Goal: Information Seeking & Learning: Learn about a topic

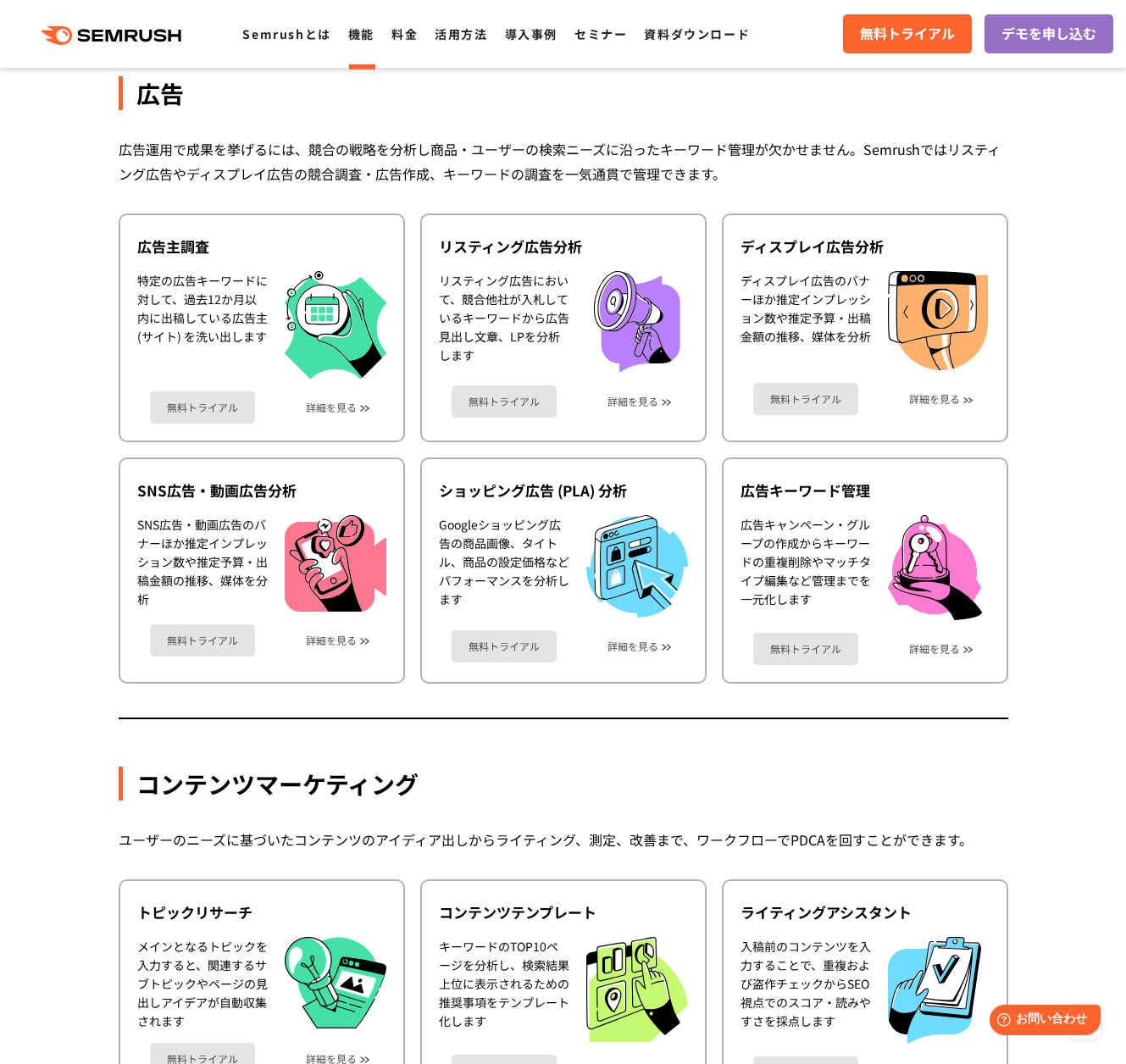
scroll to position [1867, 0]
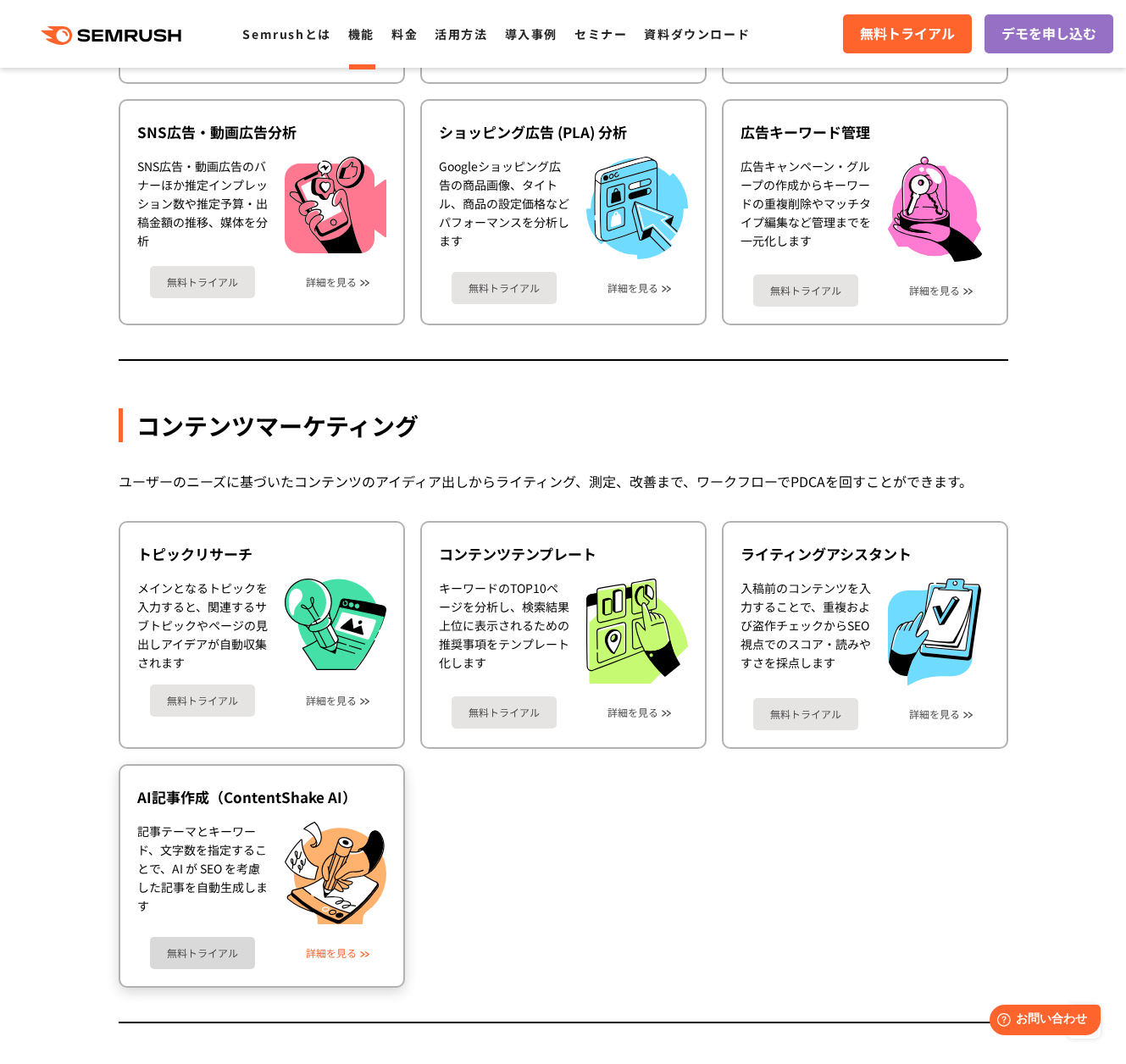
click at [335, 954] on link "詳細を見る" at bounding box center [331, 952] width 51 height 12
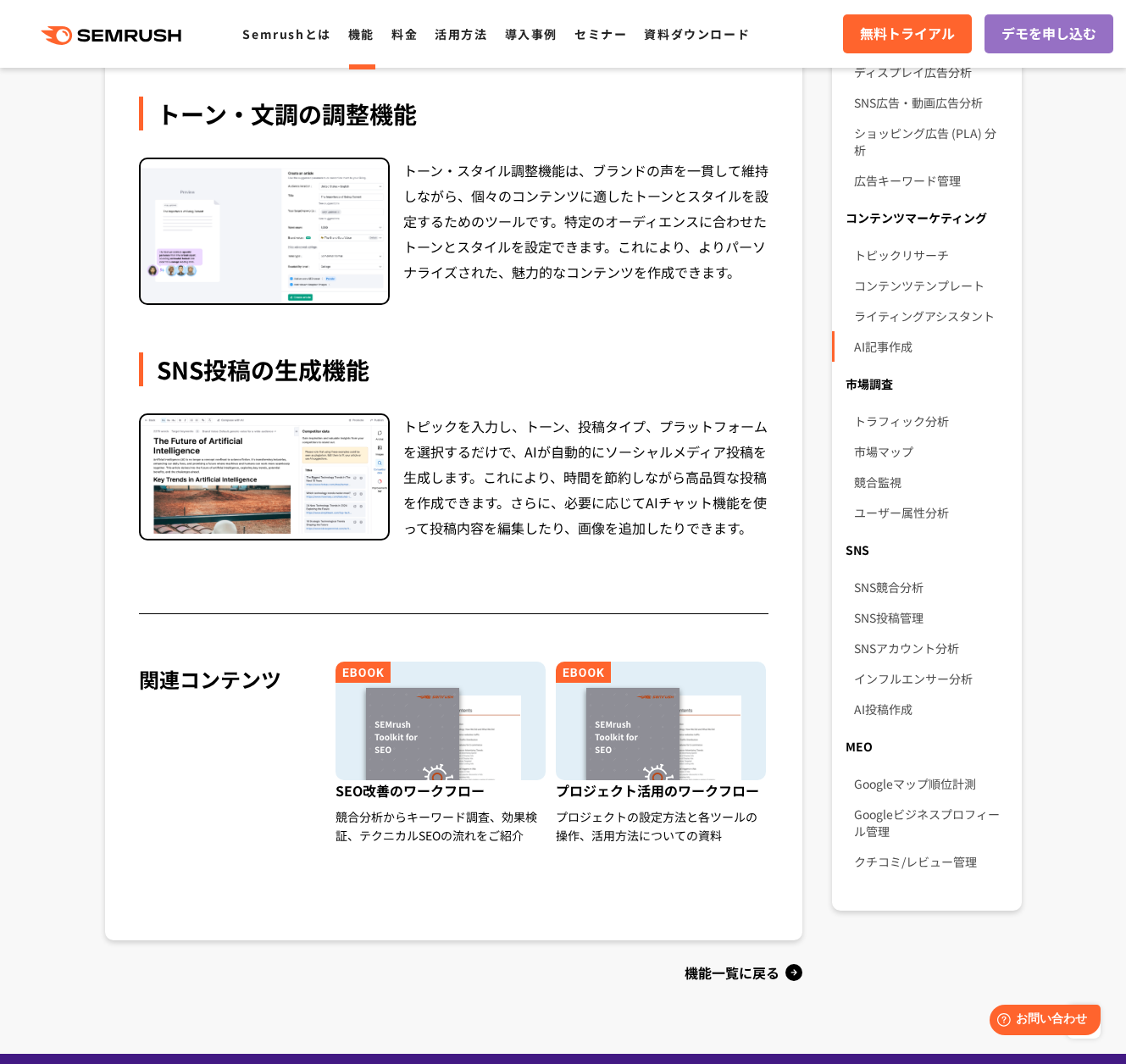
scroll to position [798, 0]
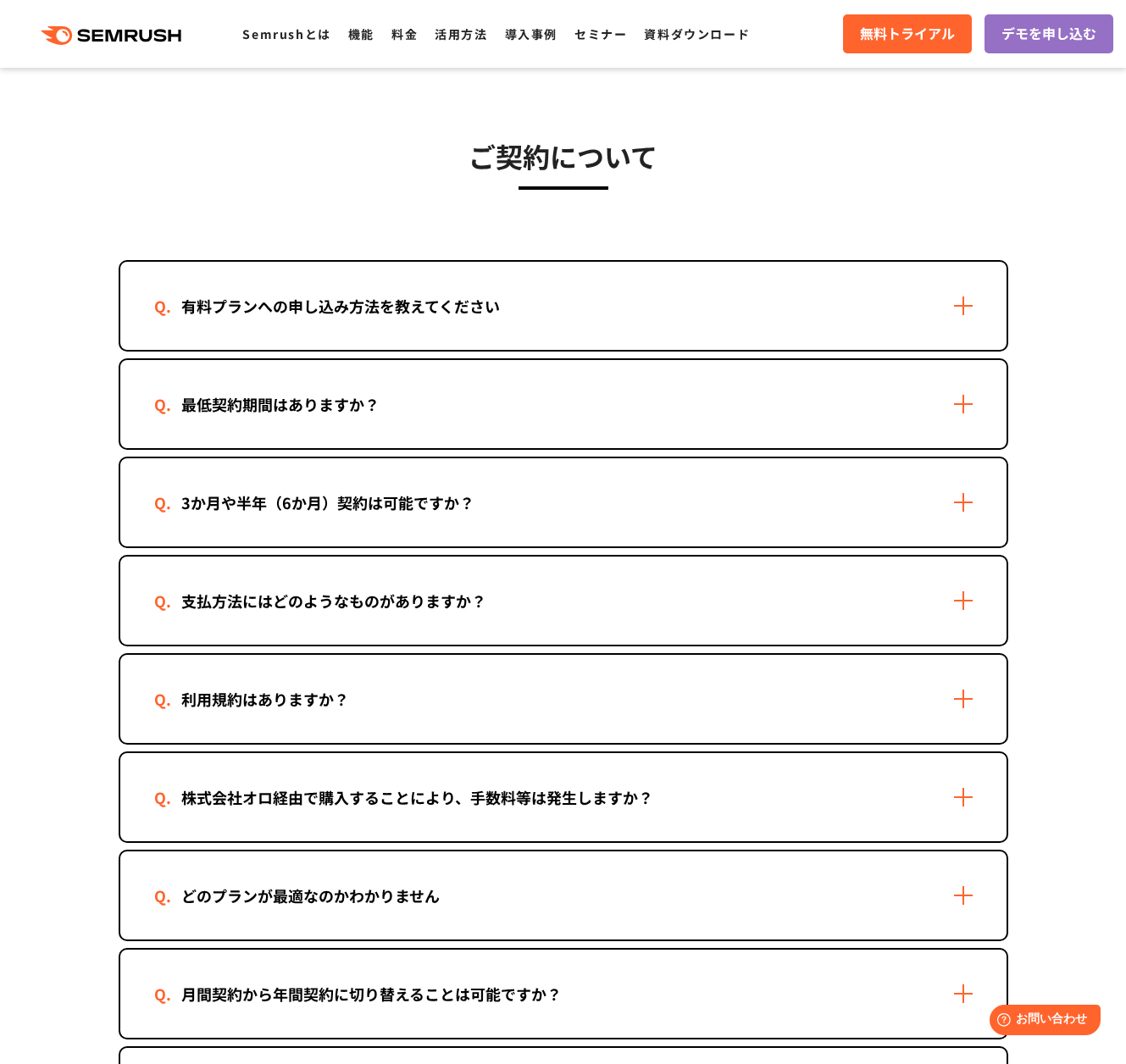
click at [595, 485] on div "3か月や半年（6か月）契約は可能ですか？" at bounding box center [564, 502] width 886 height 88
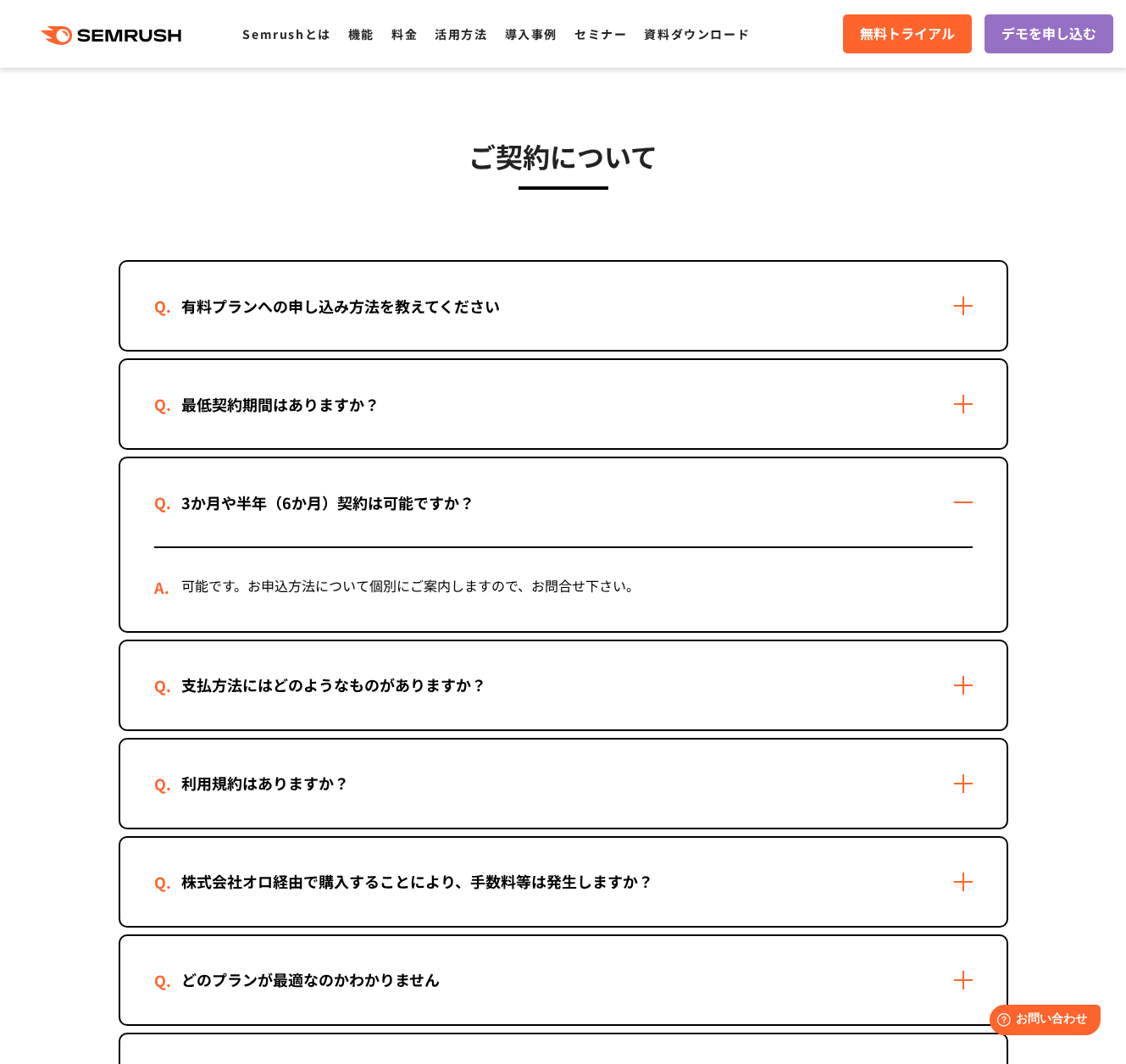
click at [588, 389] on div "最低契約期間はありますか？" at bounding box center [564, 404] width 886 height 88
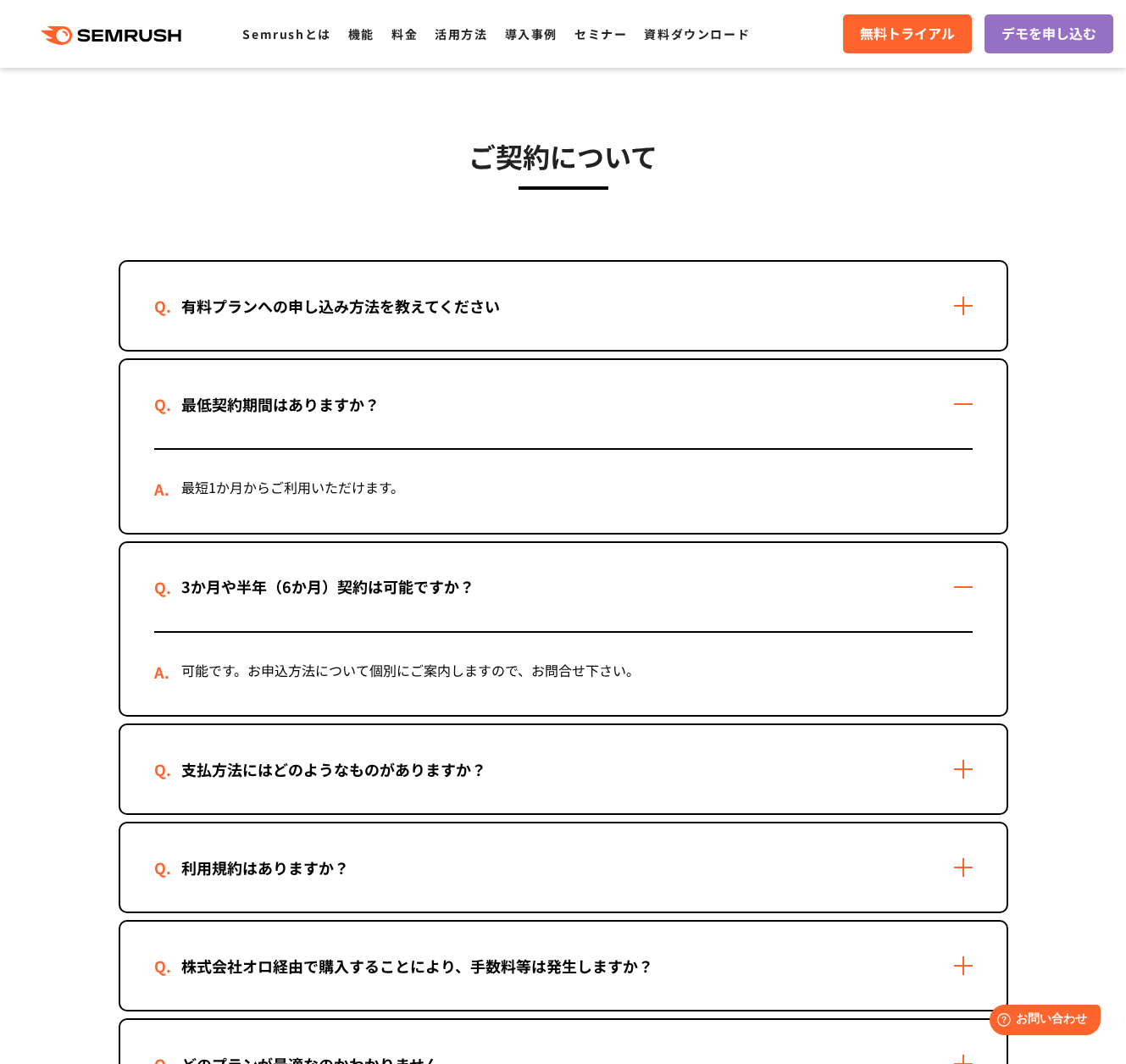
click at [598, 316] on div "有料プランへの申し込み方法を教えてください" at bounding box center [564, 305] width 886 height 88
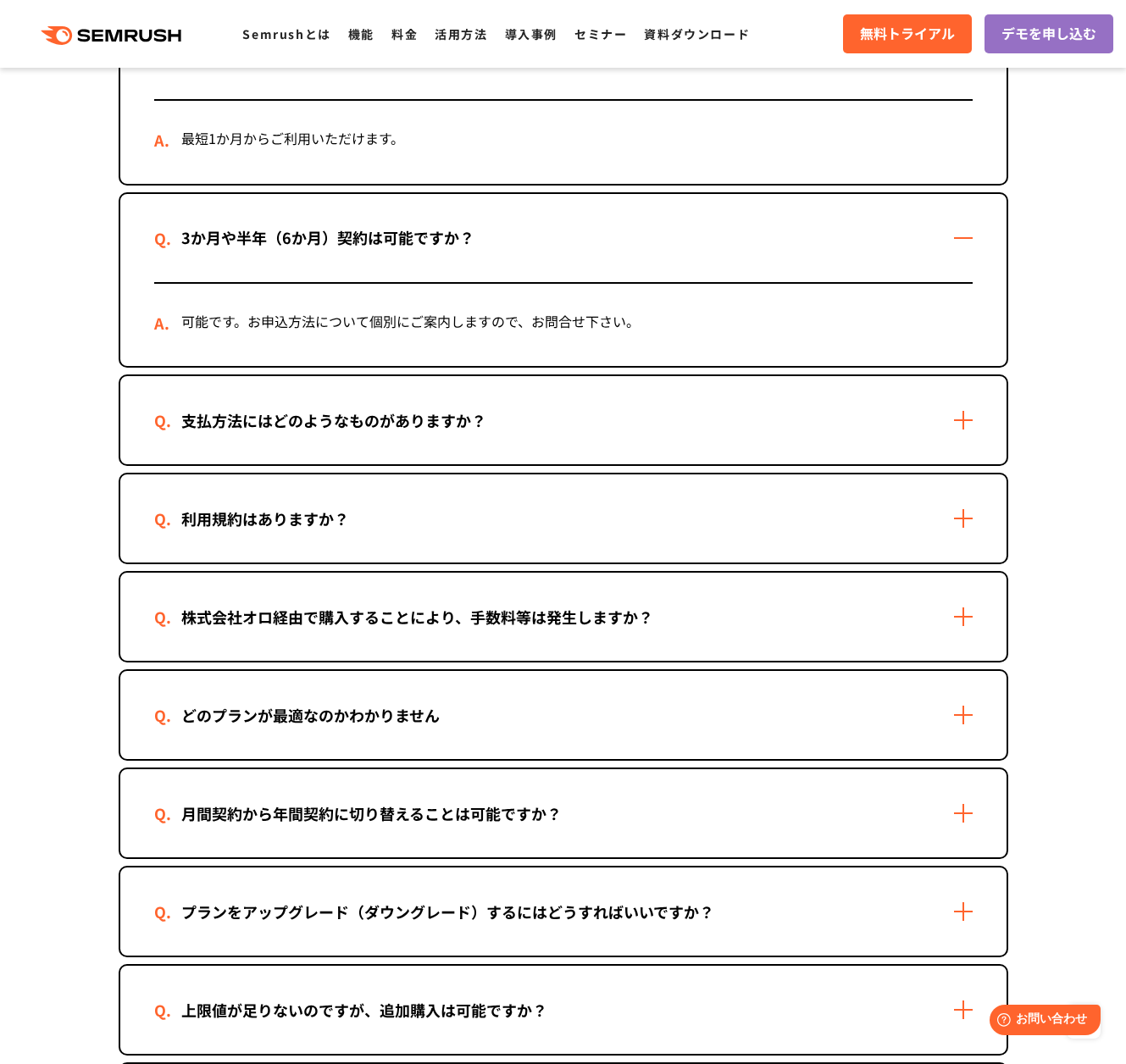
scroll to position [993, 0]
click at [849, 606] on div "株式会社オロ経由で購入することにより、手数料等は発生しますか？" at bounding box center [564, 616] width 886 height 88
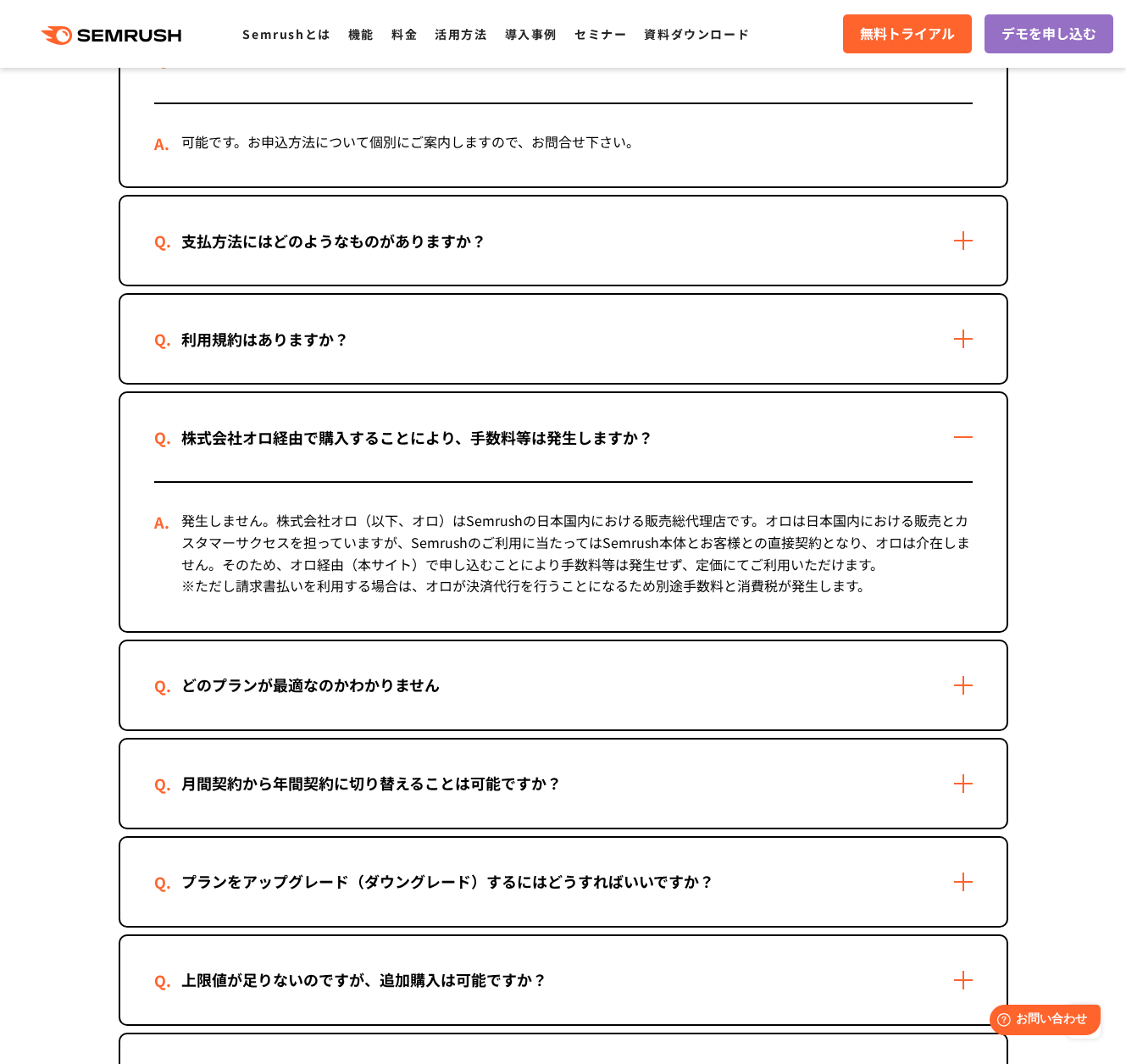
scroll to position [1222, 0]
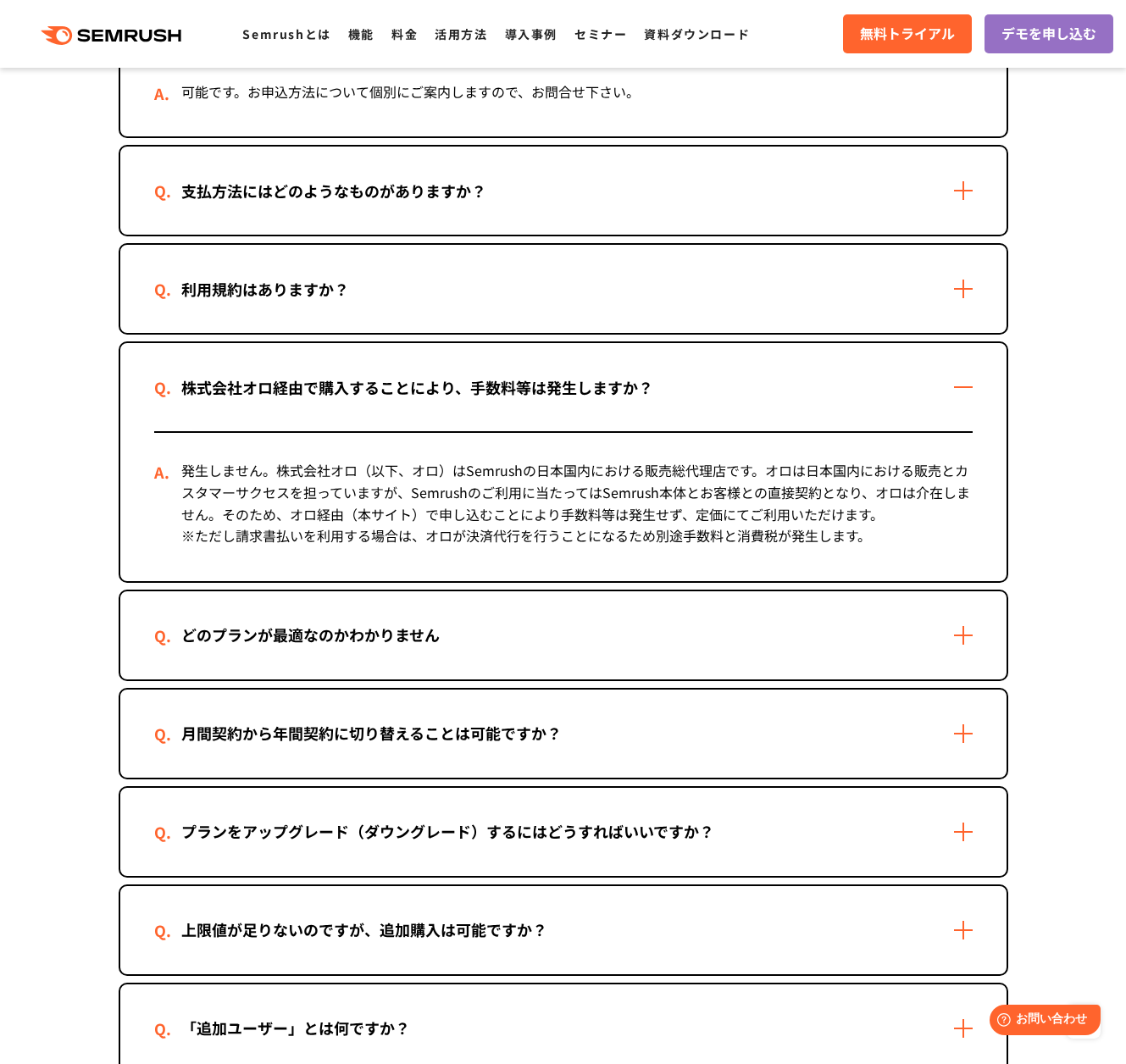
click at [843, 624] on div "どのプランが最適なのかわかりません" at bounding box center [564, 635] width 886 height 88
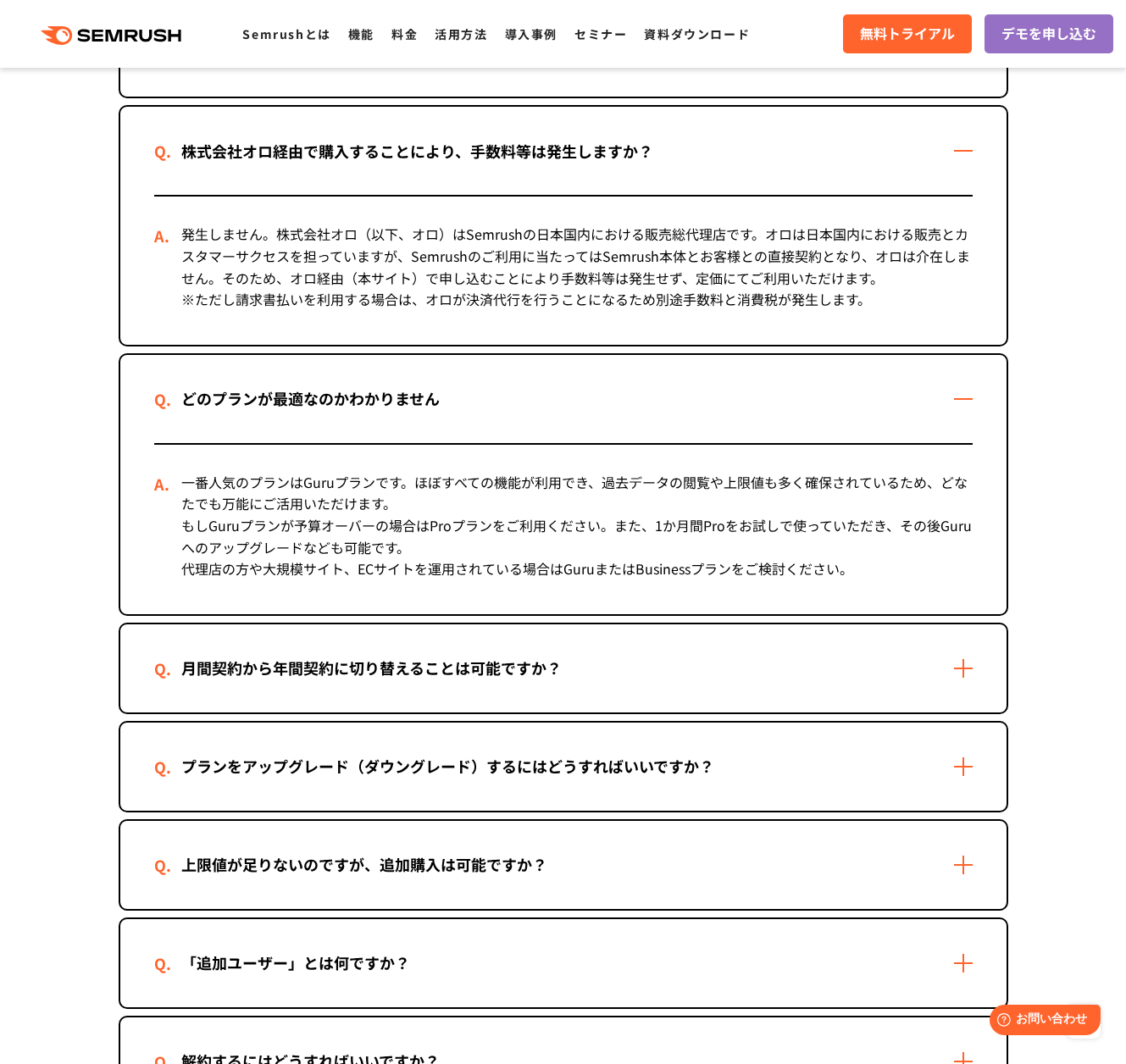
scroll to position [1532, 0]
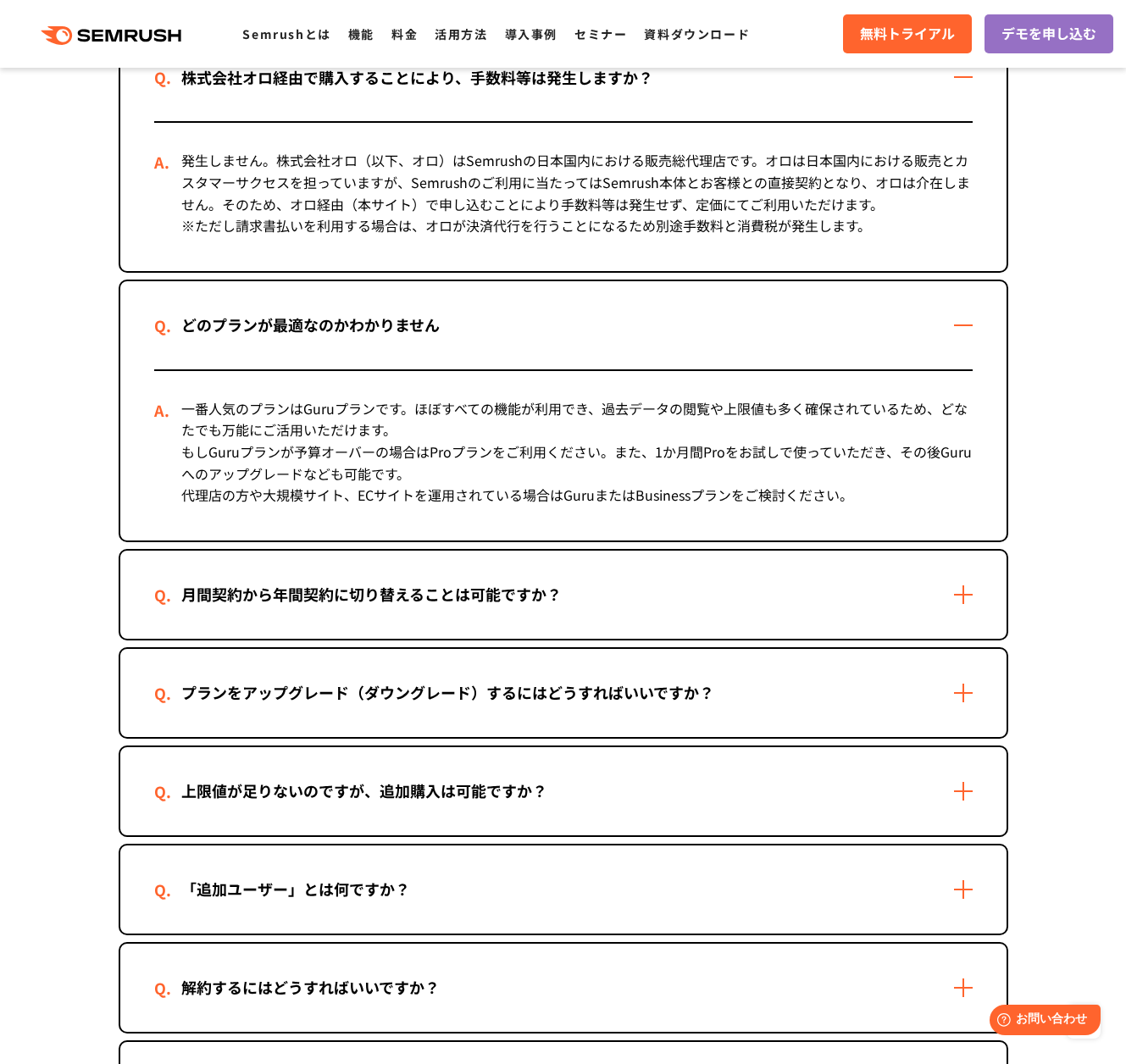
click at [843, 624] on div "月間契約から年間契約に切り替えることは可能ですか？" at bounding box center [564, 595] width 886 height 88
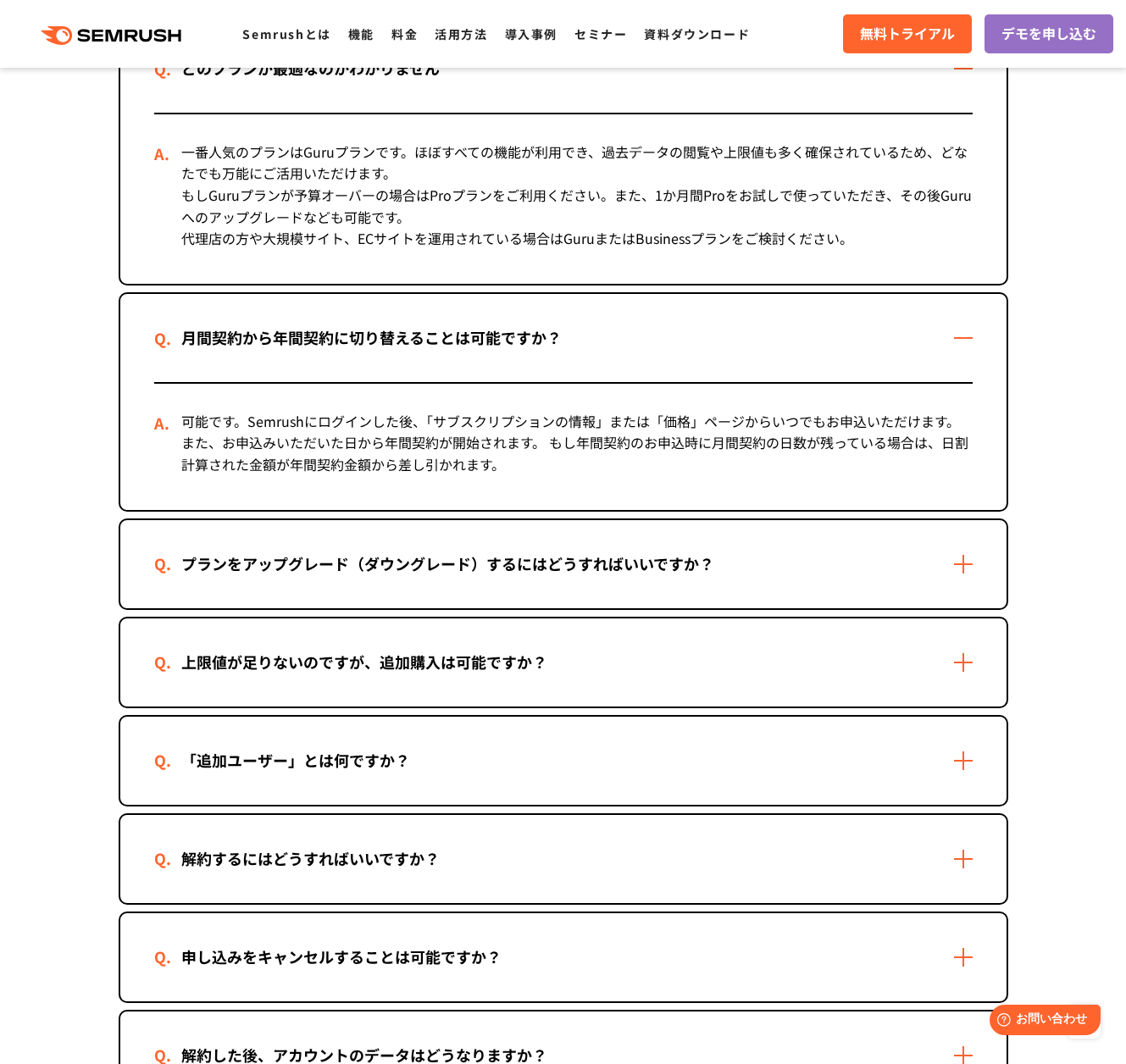
scroll to position [1807, 0]
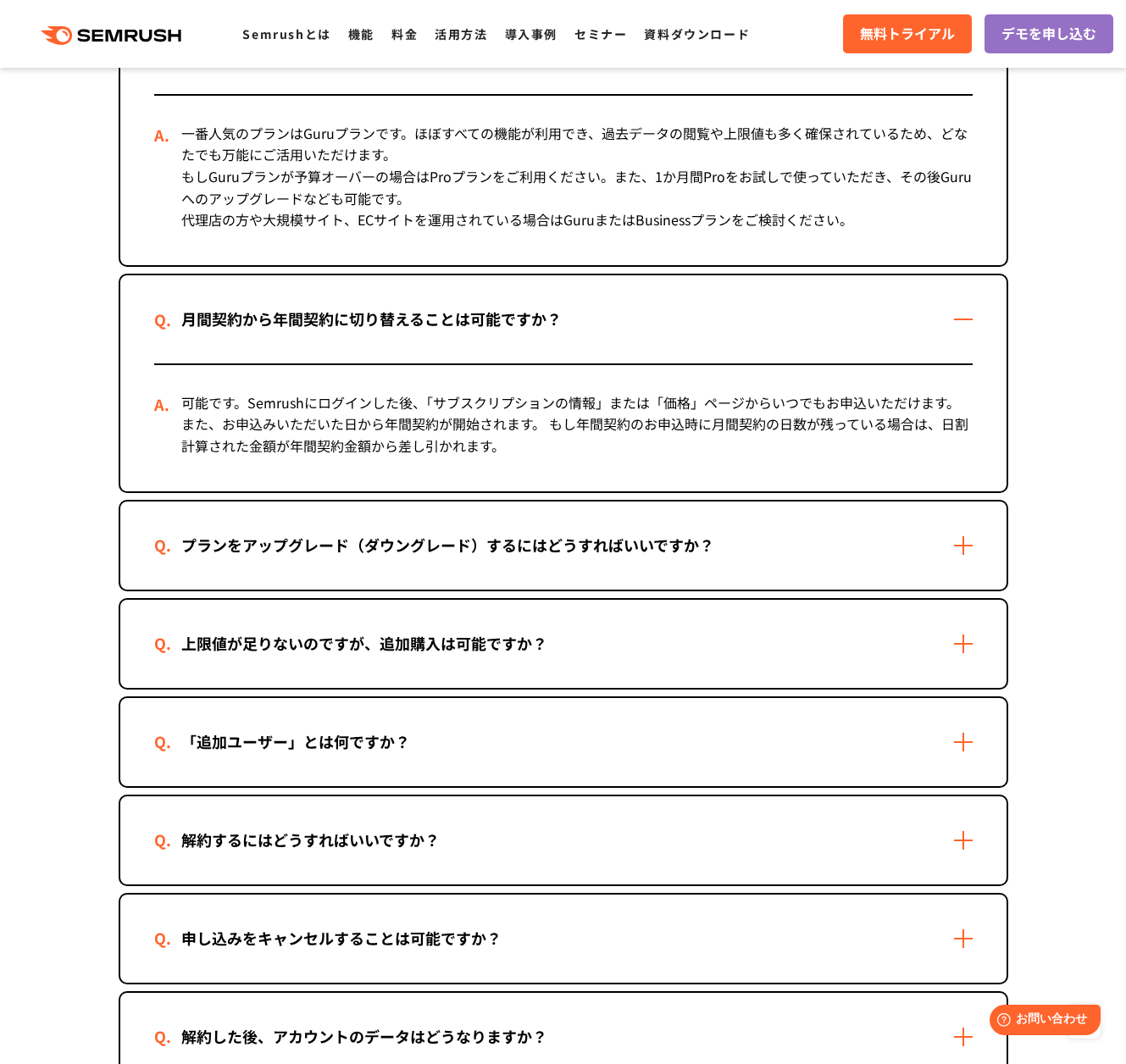
click at [843, 624] on div "上限値が足りないのですが、追加購入は可能ですか？" at bounding box center [564, 644] width 886 height 88
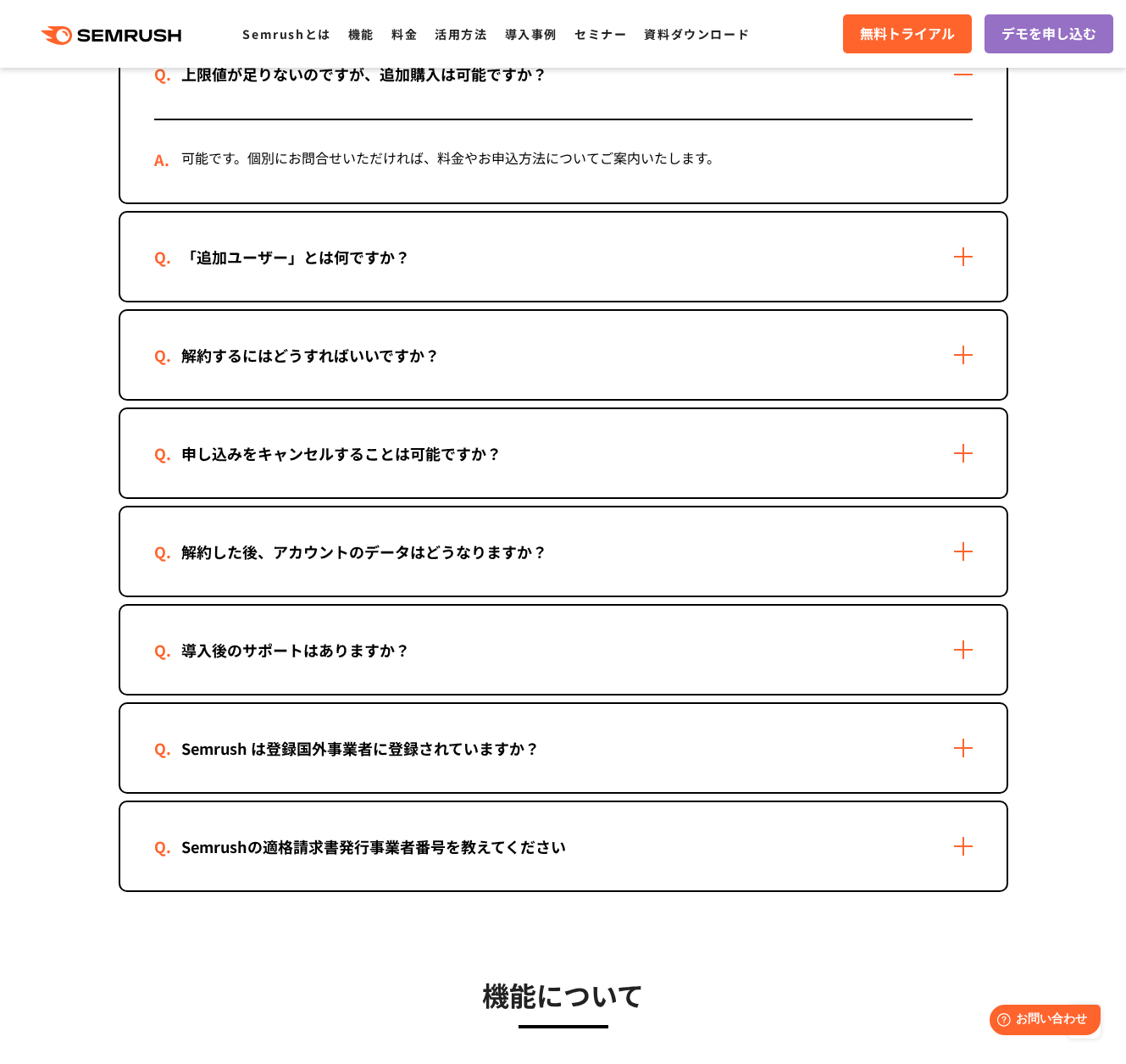
scroll to position [2377, 0]
click at [855, 576] on div "解約した後、アカウントのデータはどうなりますか？" at bounding box center [564, 550] width 886 height 88
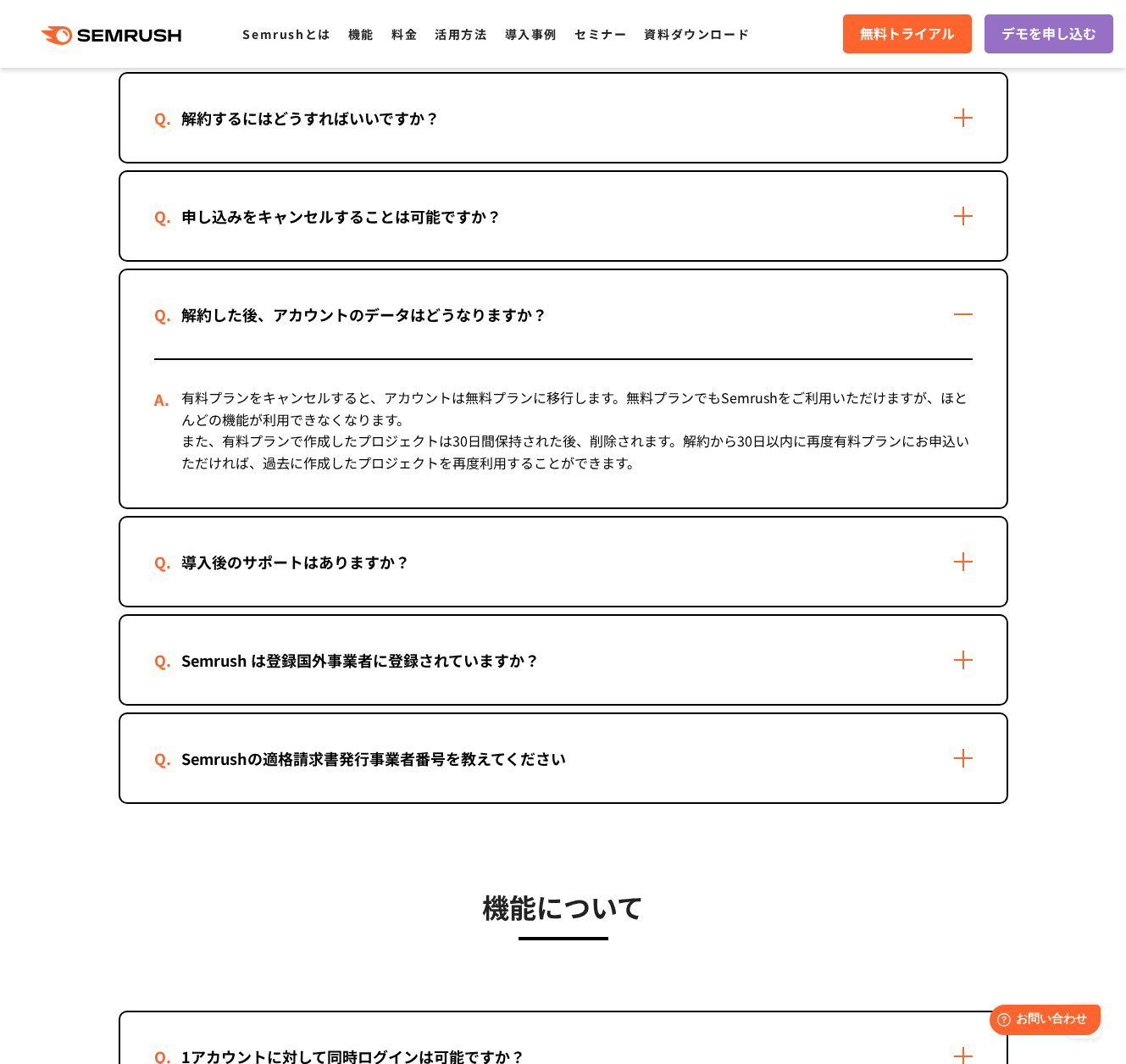
scroll to position [2678, 0]
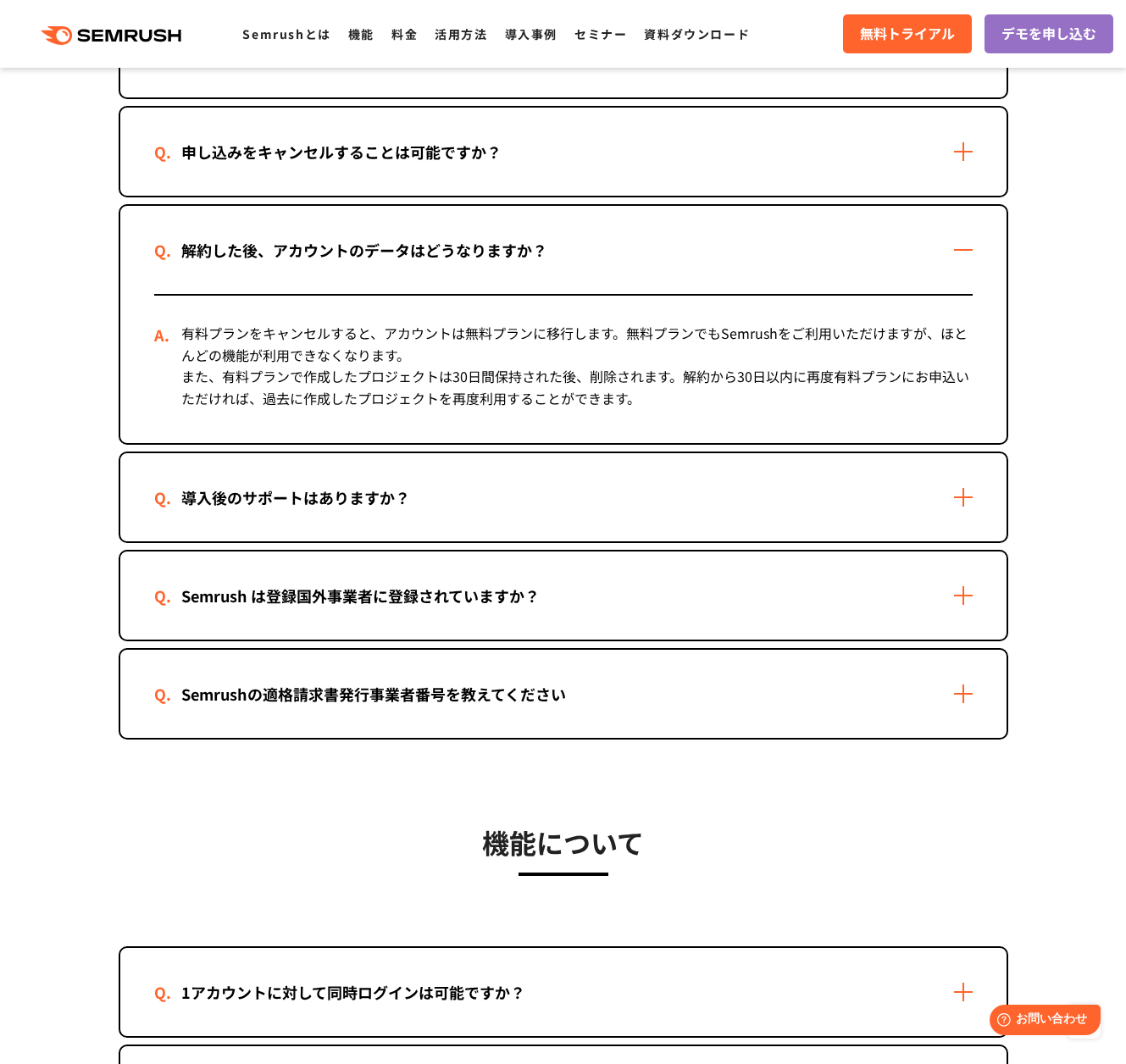
click at [856, 538] on div "導入後のサポートはありますか？" at bounding box center [564, 497] width 886 height 88
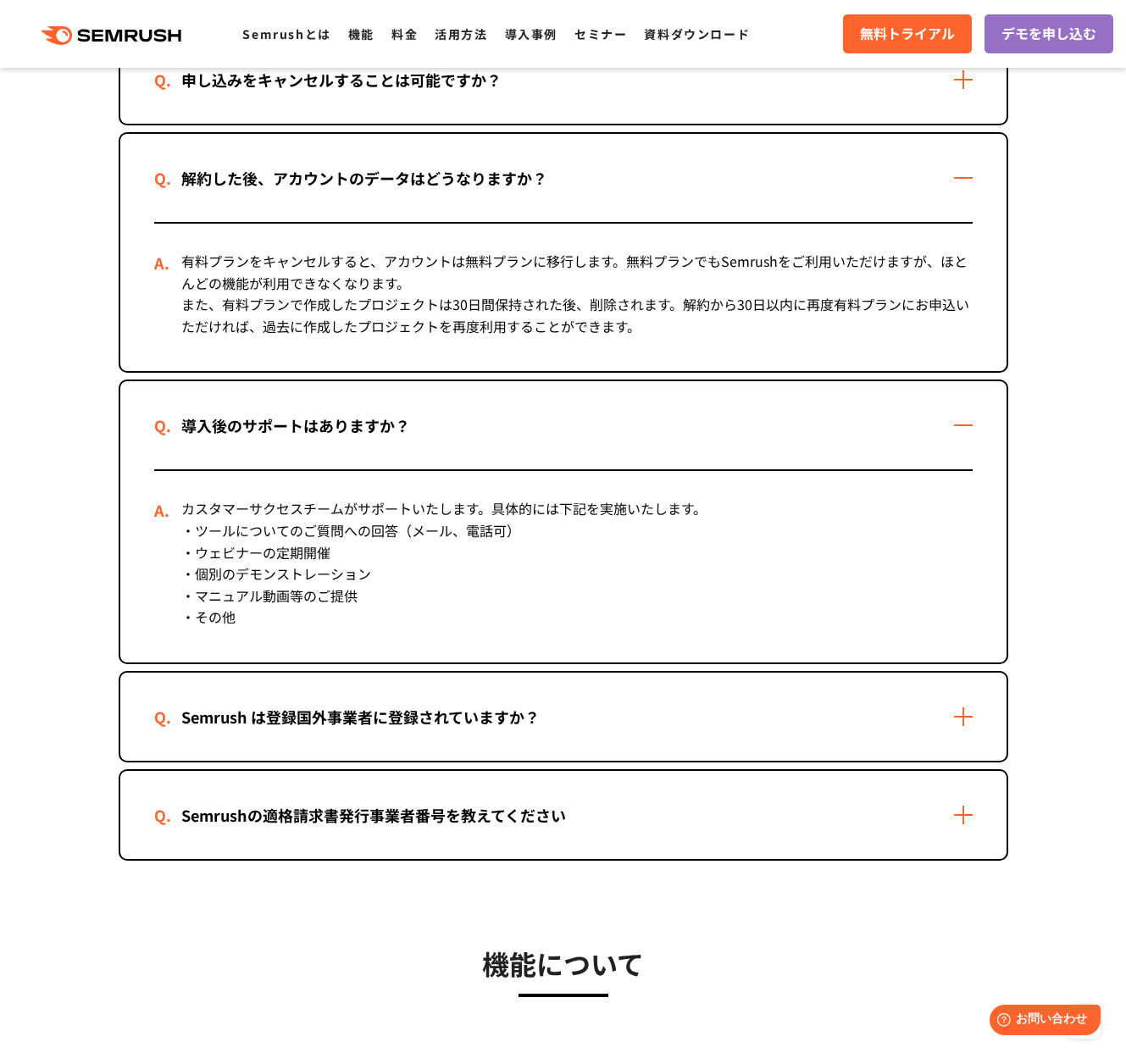
scroll to position [2752, 0]
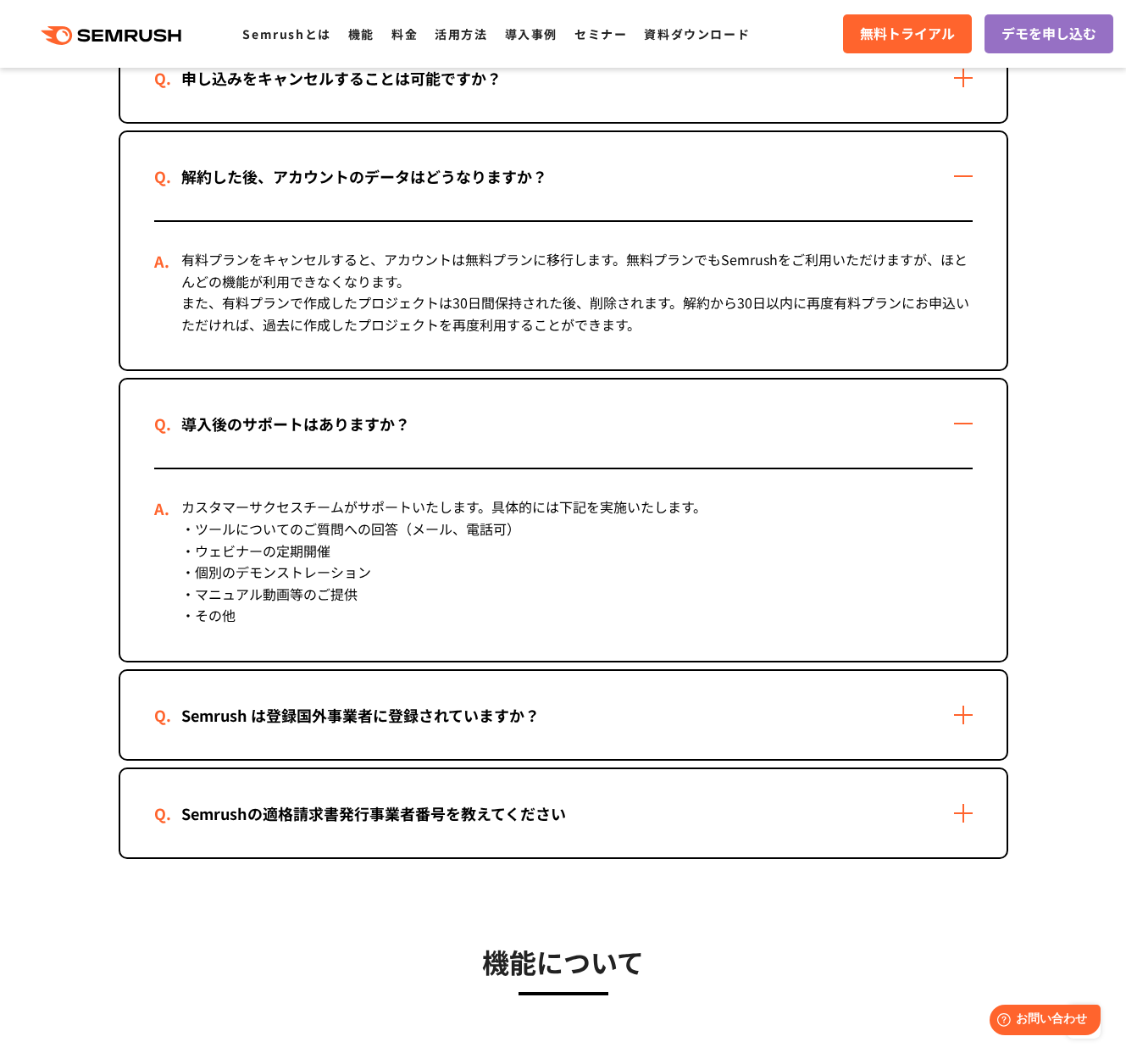
click at [361, 718] on div "Semrush は登録国外事業者に登録されていますか？" at bounding box center [361, 715] width 412 height 25
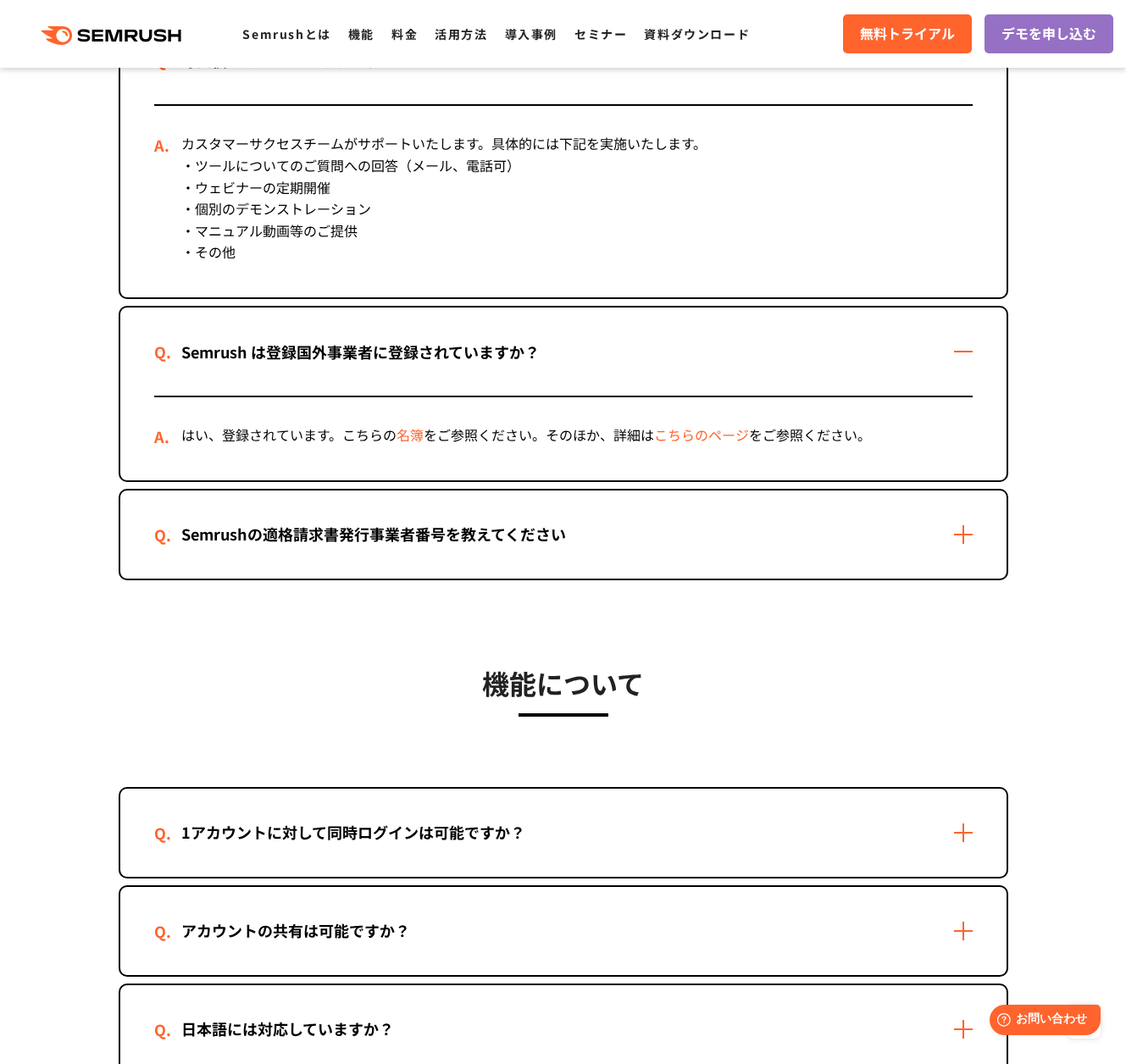
scroll to position [3312, 0]
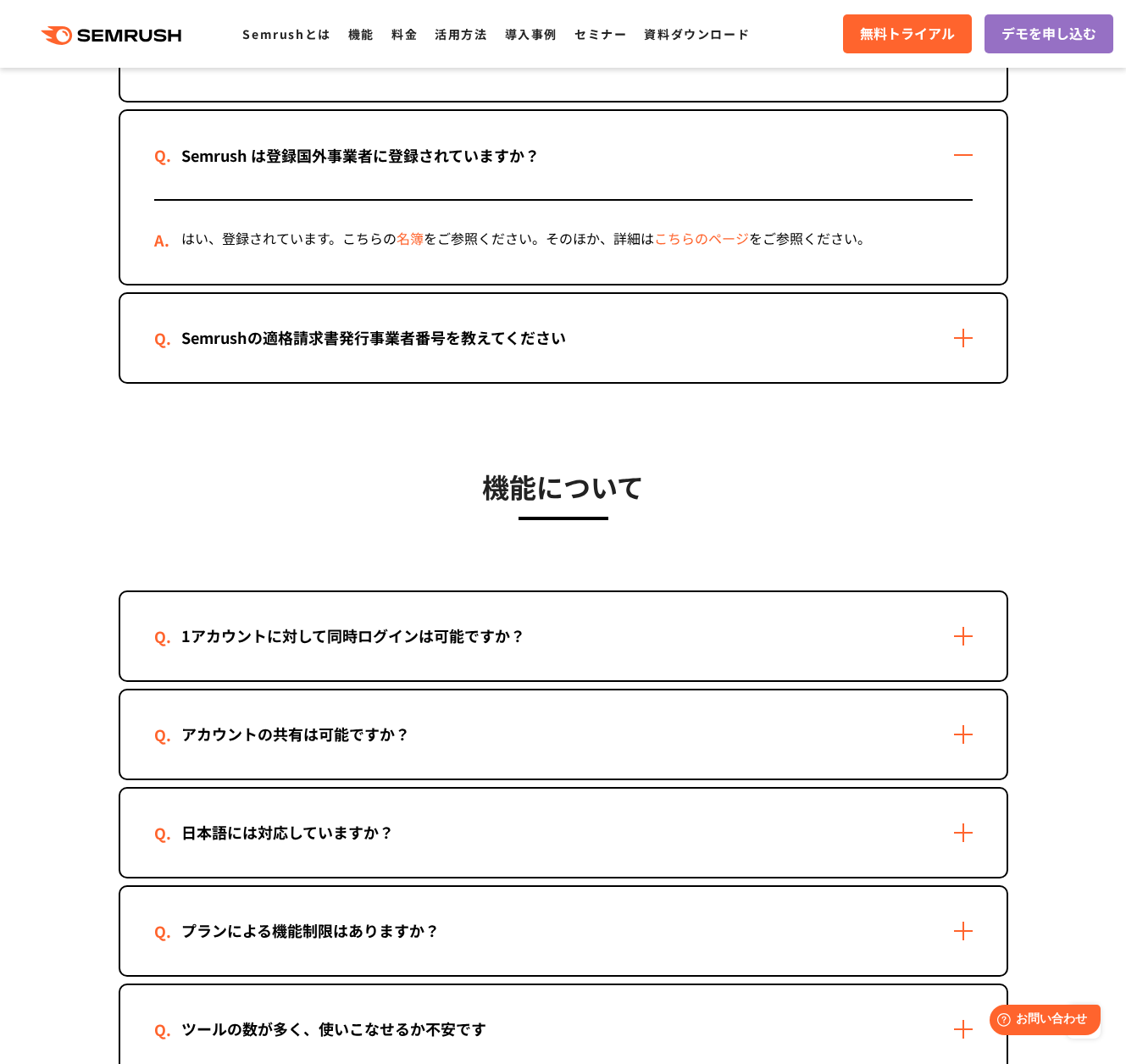
click at [401, 610] on div "1アカウントに対して同時ログインは可能ですか？" at bounding box center [564, 635] width 886 height 88
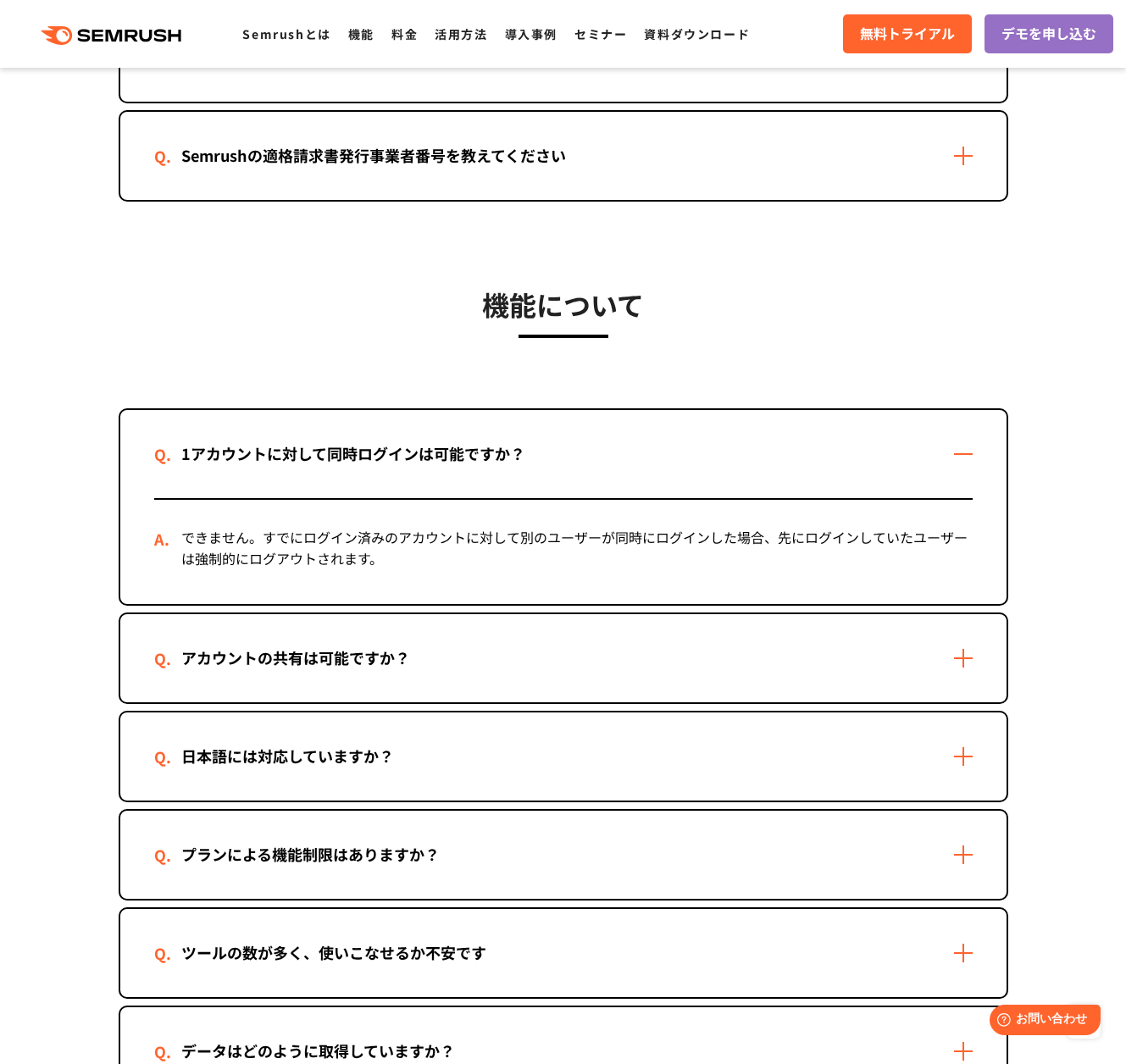
scroll to position [3577, 0]
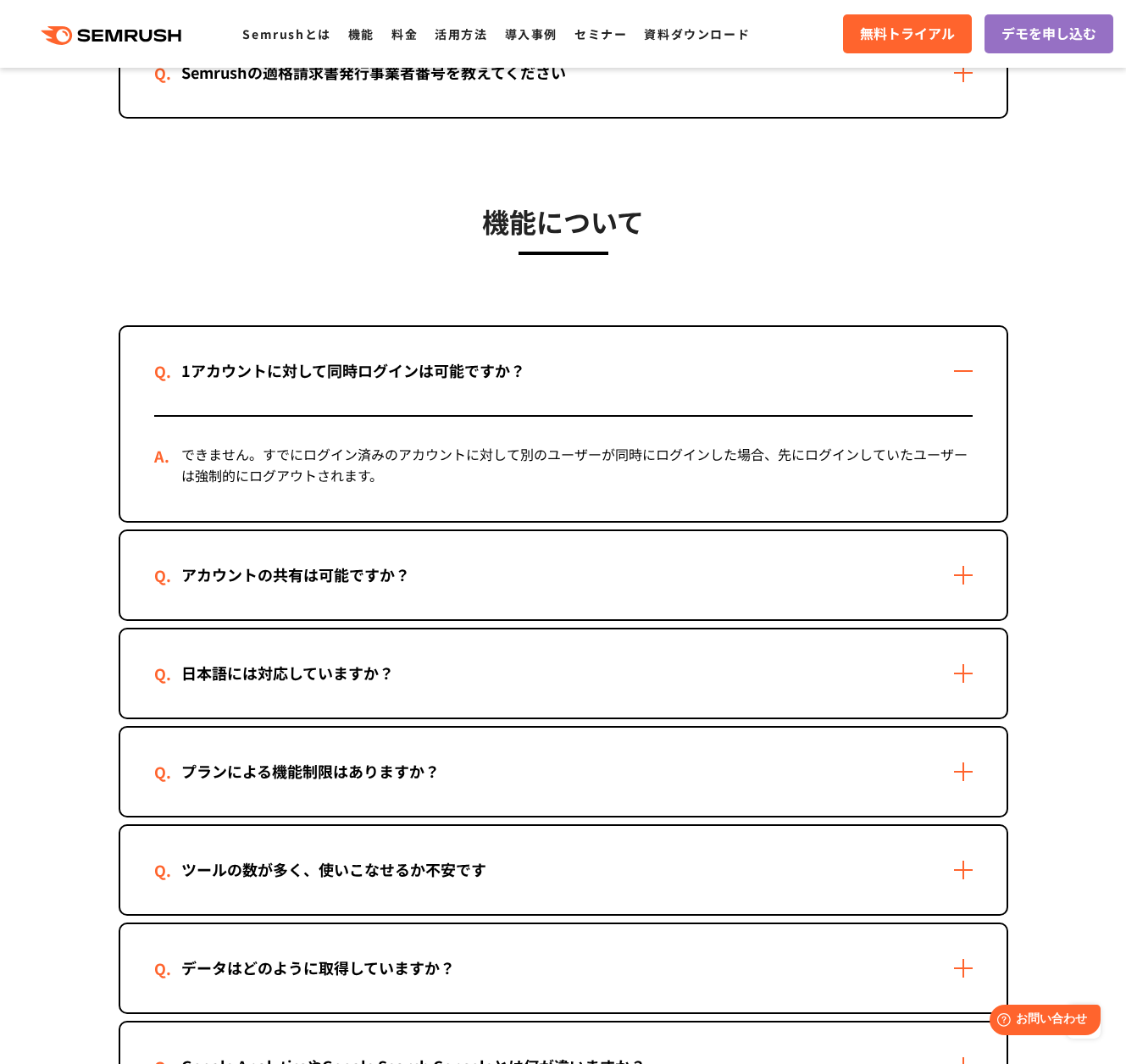
click at [401, 610] on div "アカウントの共有は可能ですか？" at bounding box center [564, 575] width 886 height 88
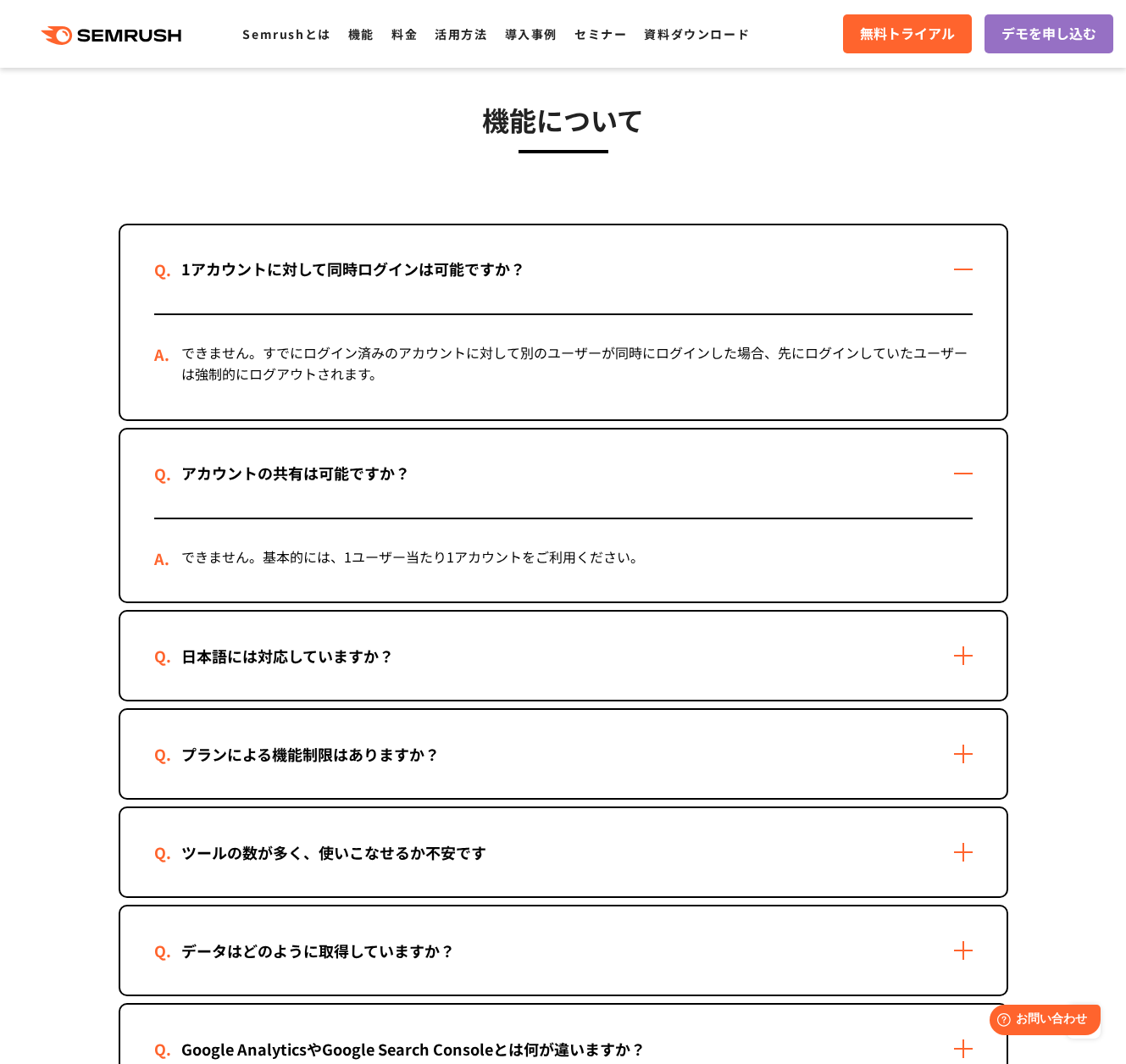
scroll to position [3739, 0]
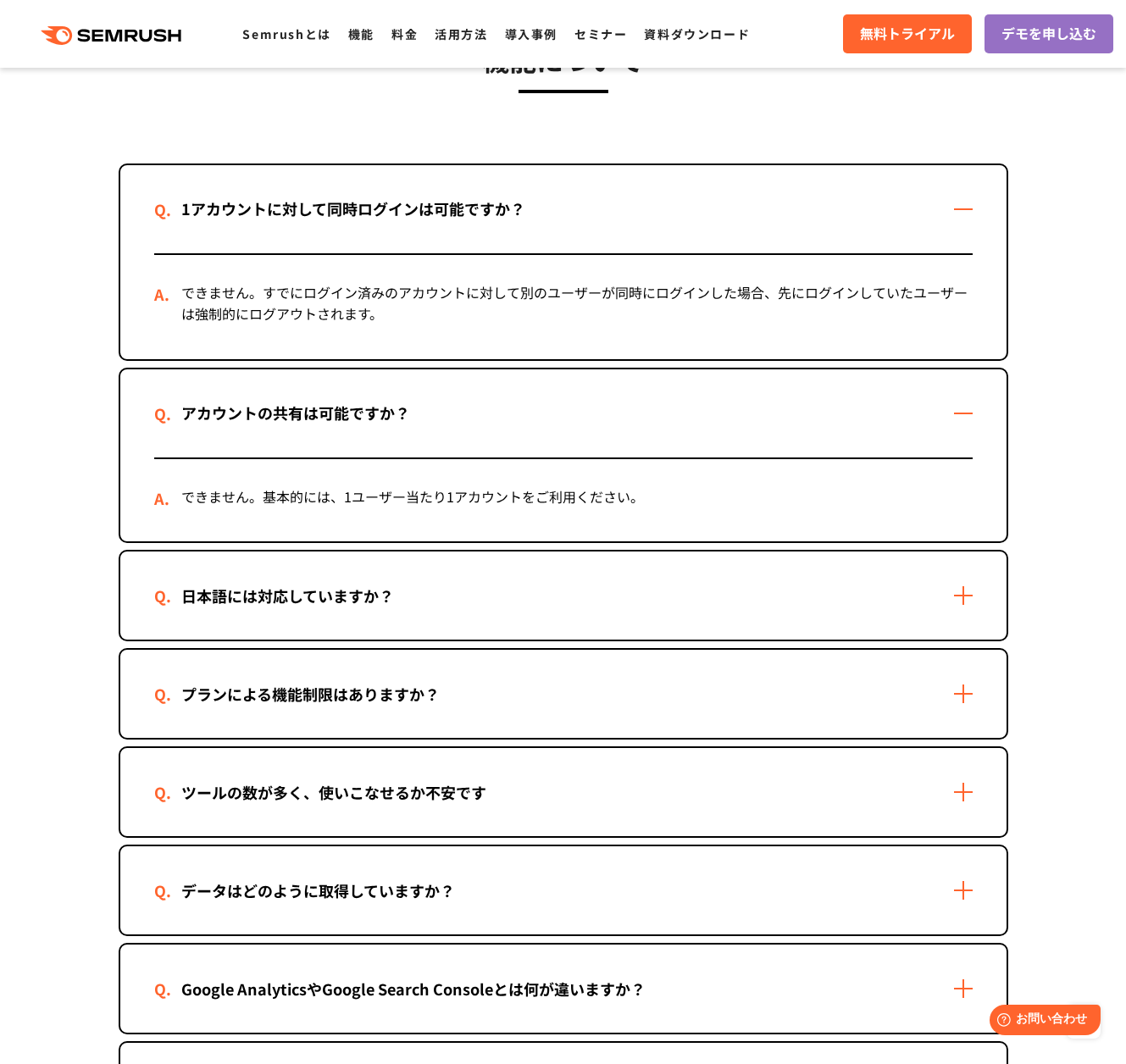
click at [401, 610] on div "日本語には対応していますか？" at bounding box center [564, 595] width 886 height 88
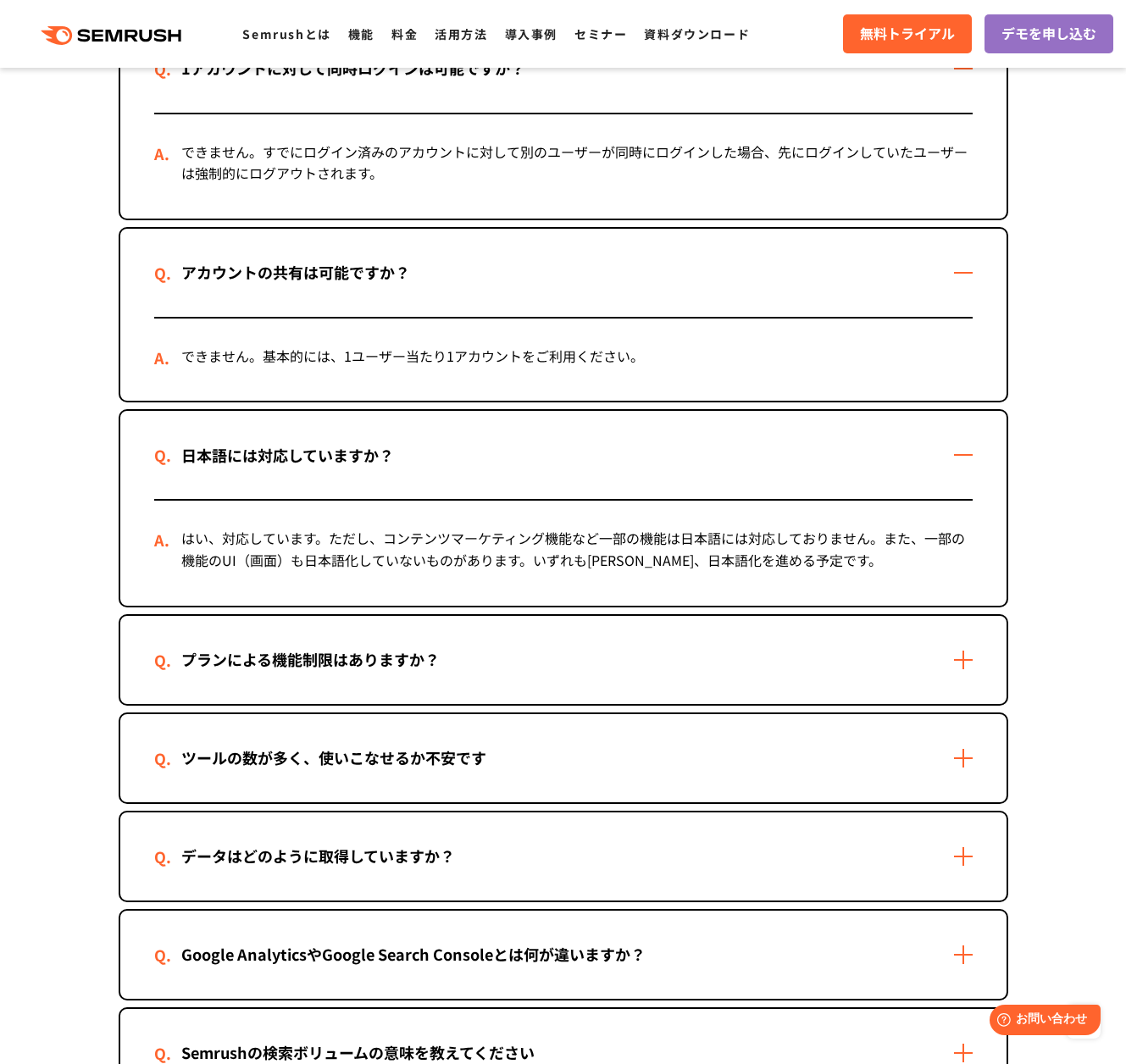
scroll to position [3884, 0]
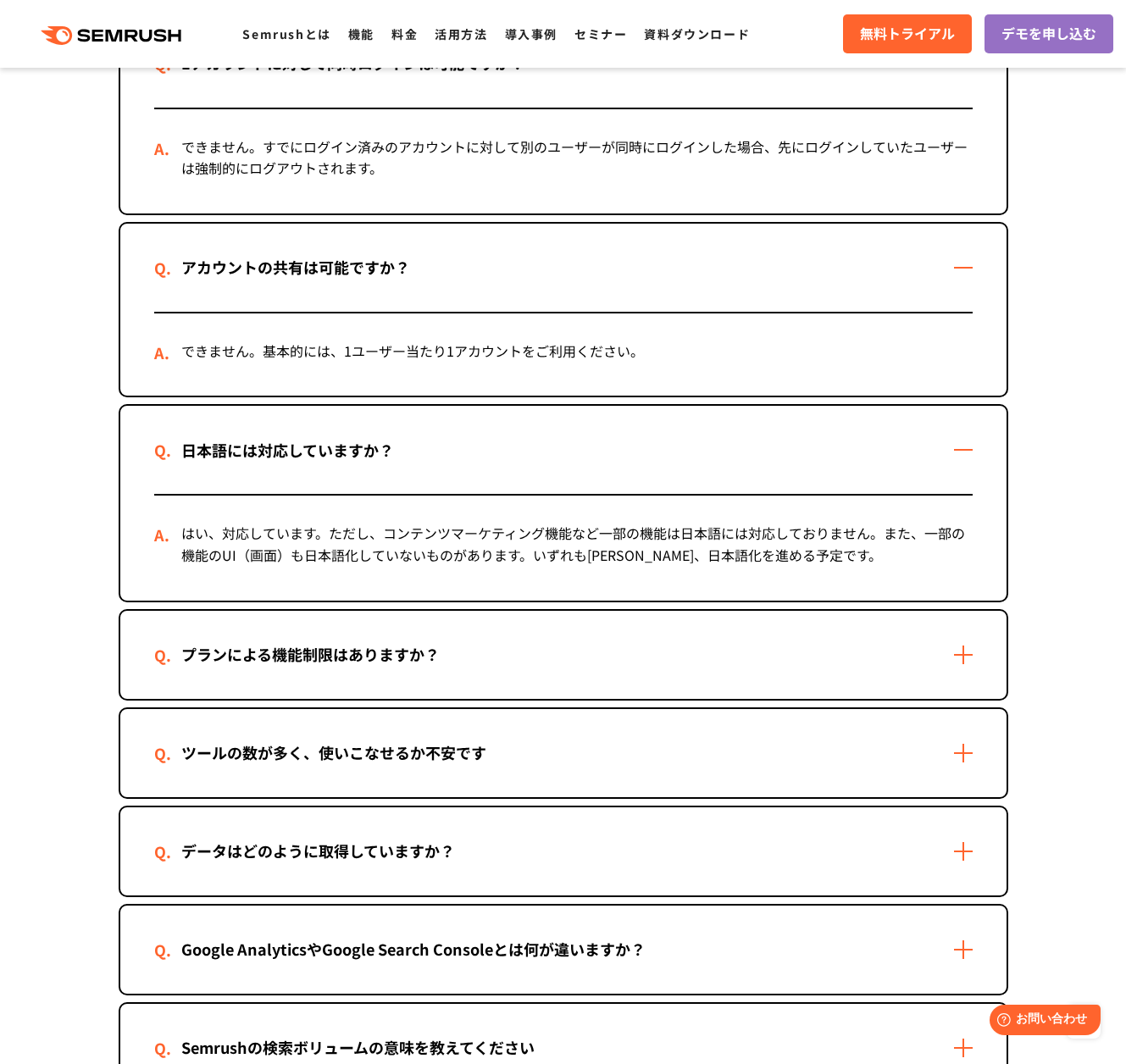
click at [390, 715] on div "ツールの数が多く、使いこなせるか不安です" at bounding box center [564, 753] width 886 height 88
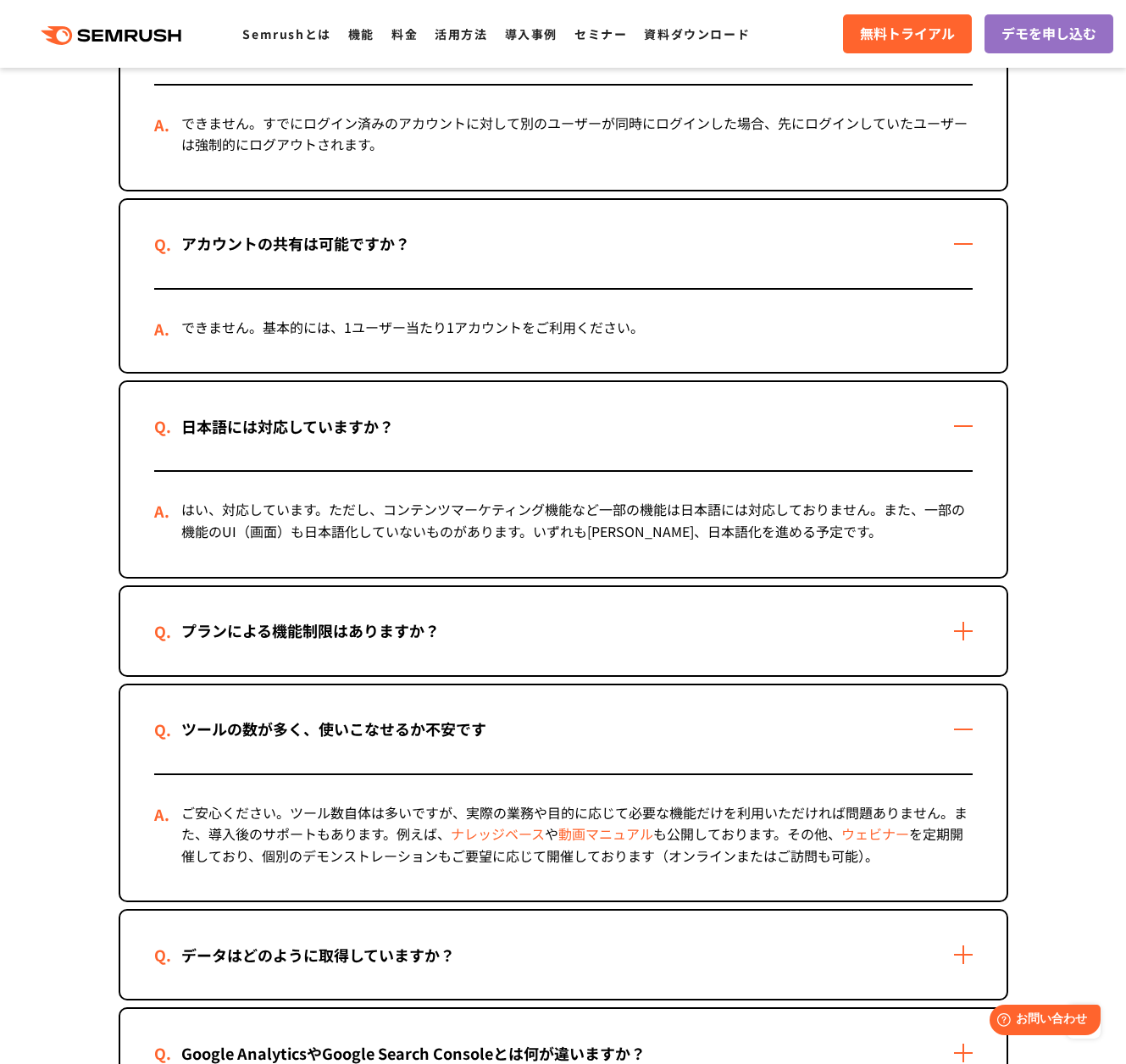
scroll to position [3935, 0]
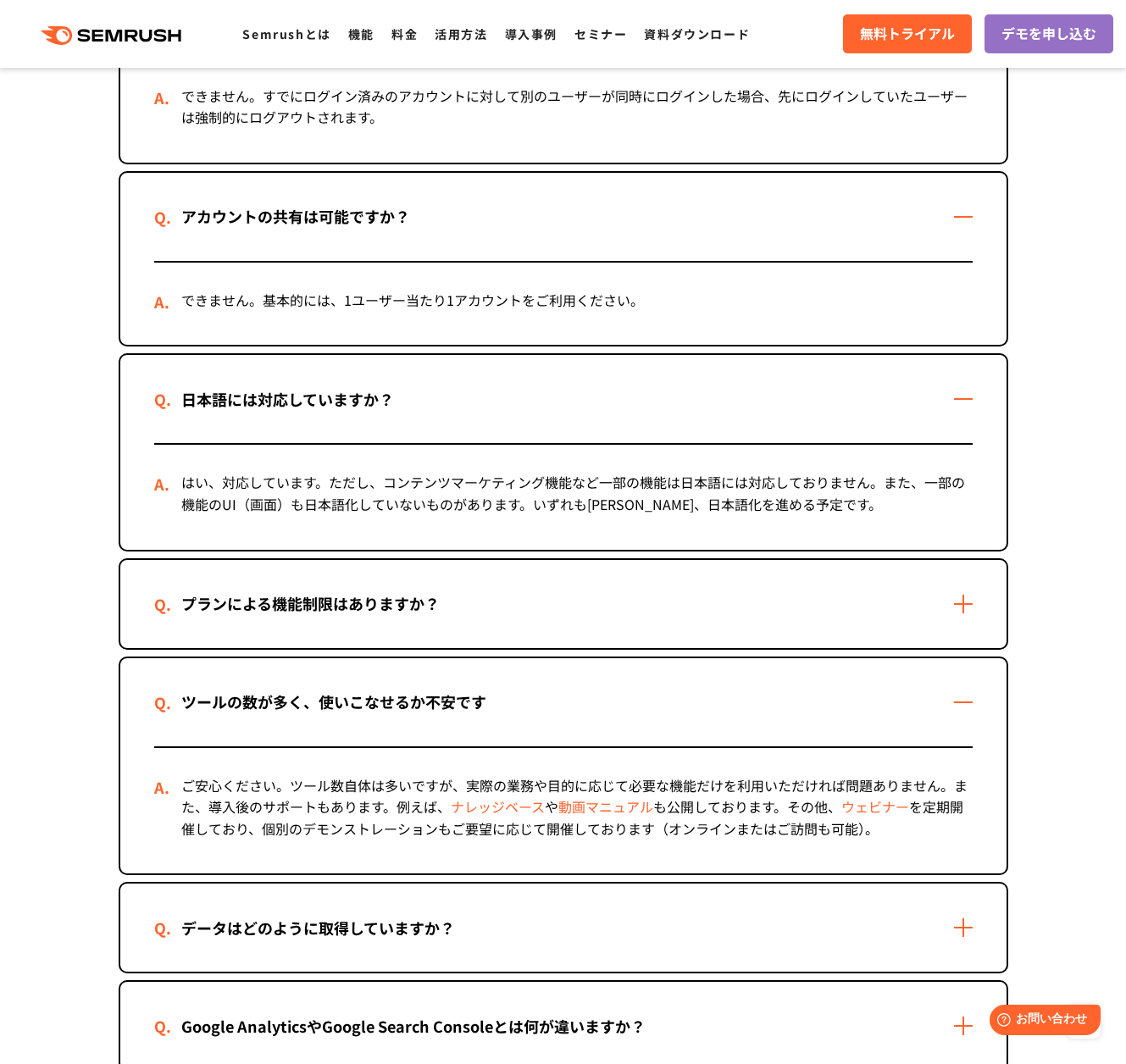
click at [480, 812] on link "ナレッジベース" at bounding box center [498, 806] width 94 height 20
click at [627, 813] on link "動画マニュアル" at bounding box center [606, 806] width 95 height 20
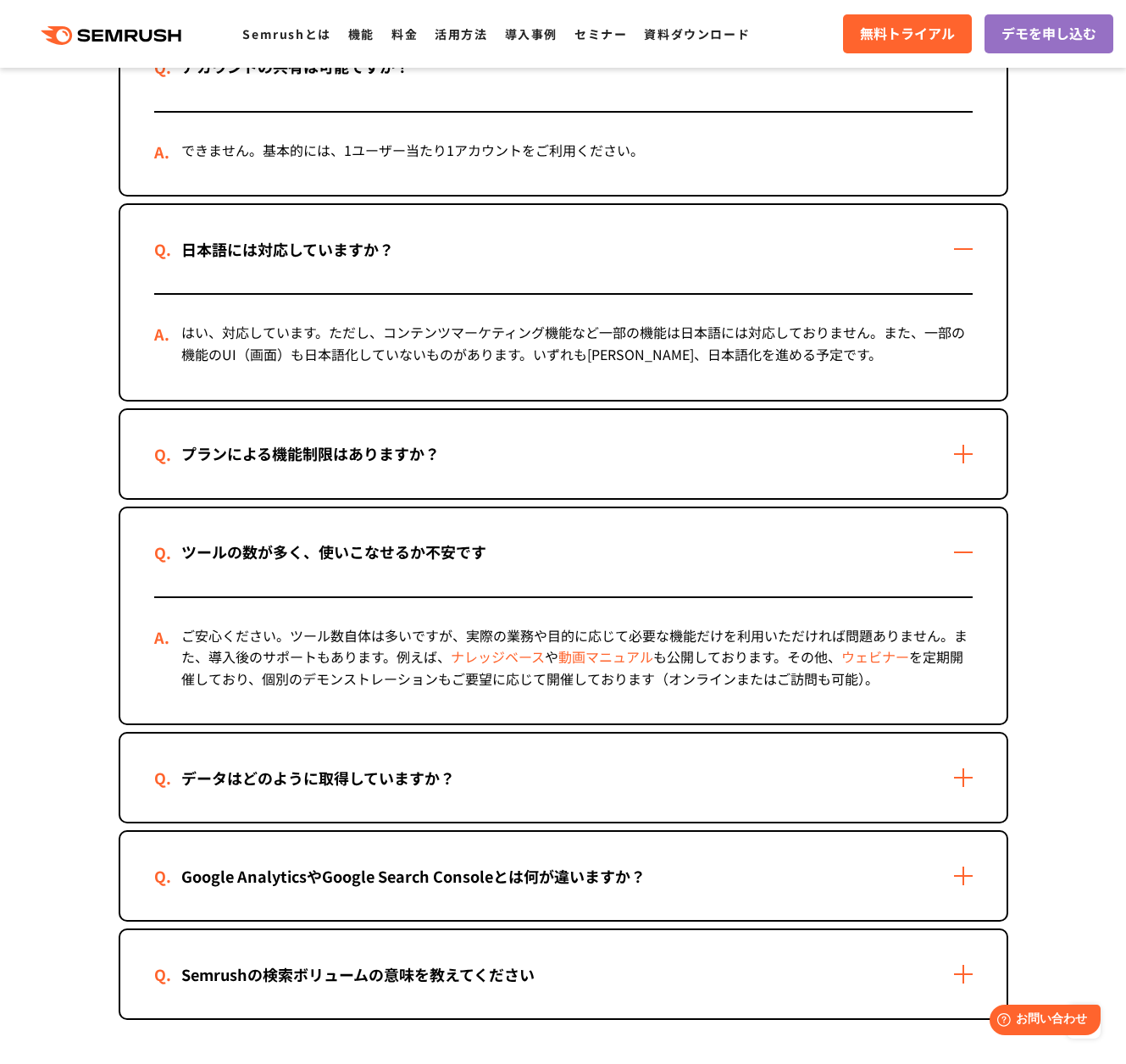
scroll to position [4277, 0]
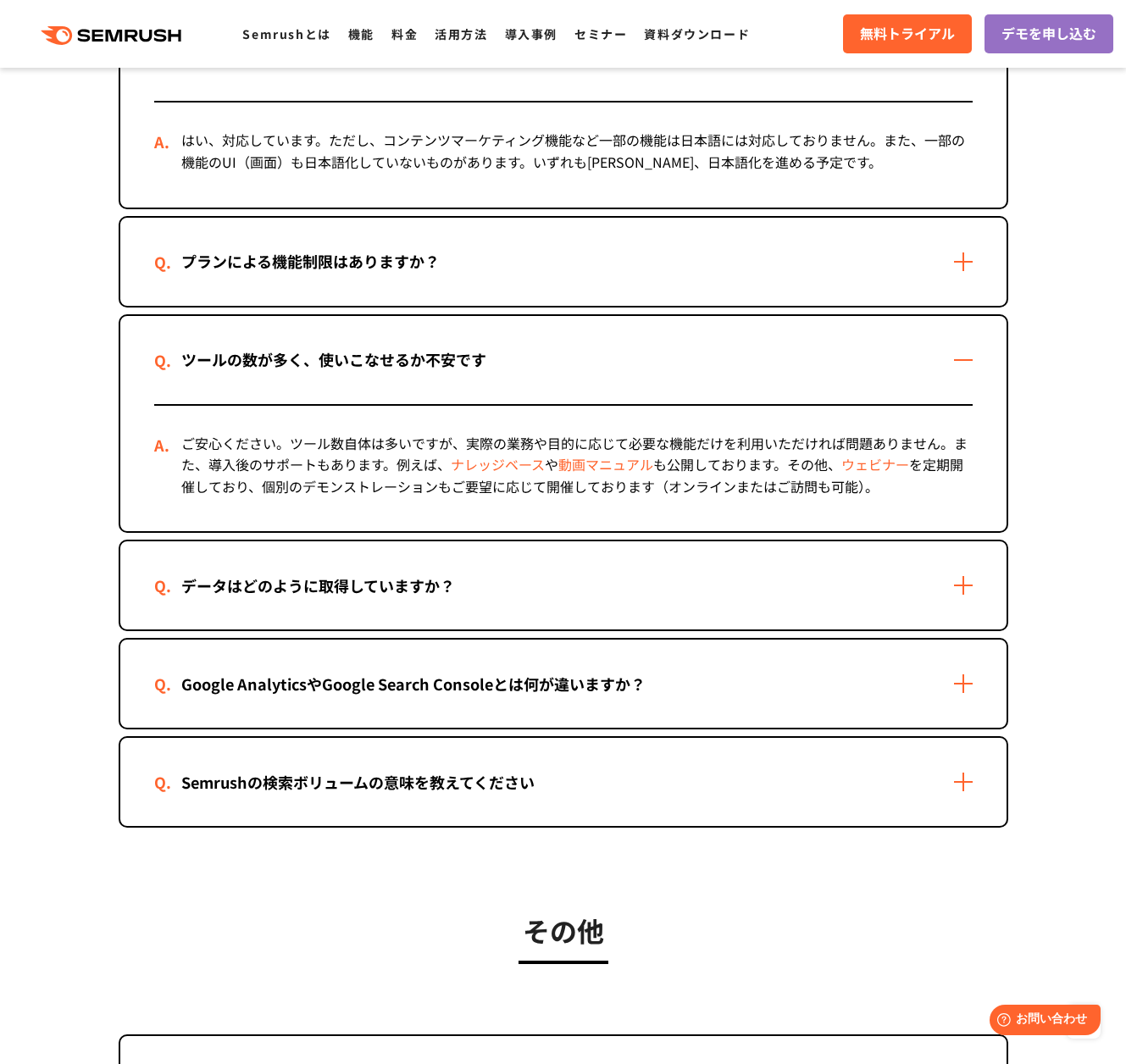
click at [944, 597] on div "データはどのように取得していますか？" at bounding box center [564, 585] width 886 height 88
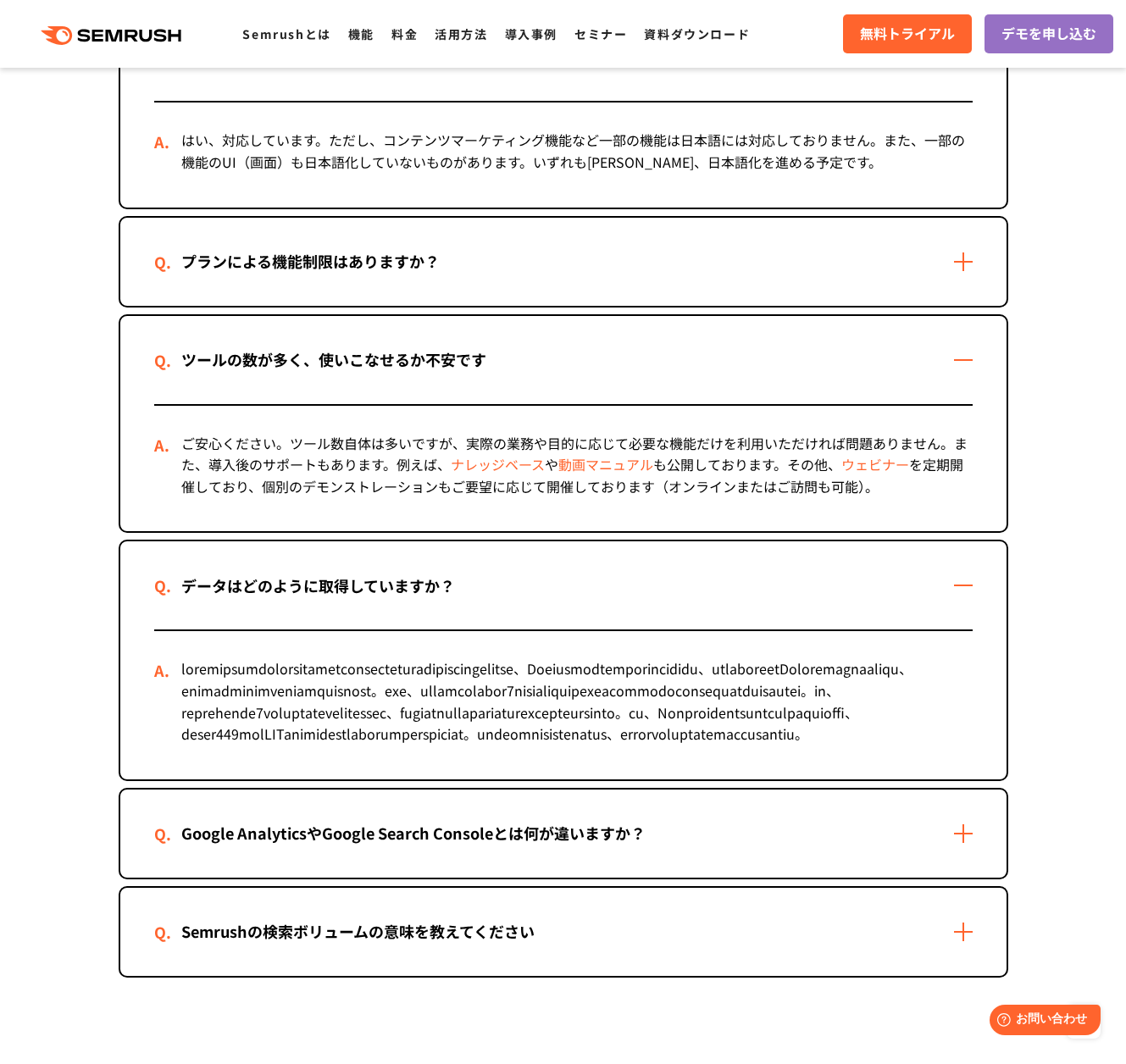
scroll to position [4515, 0]
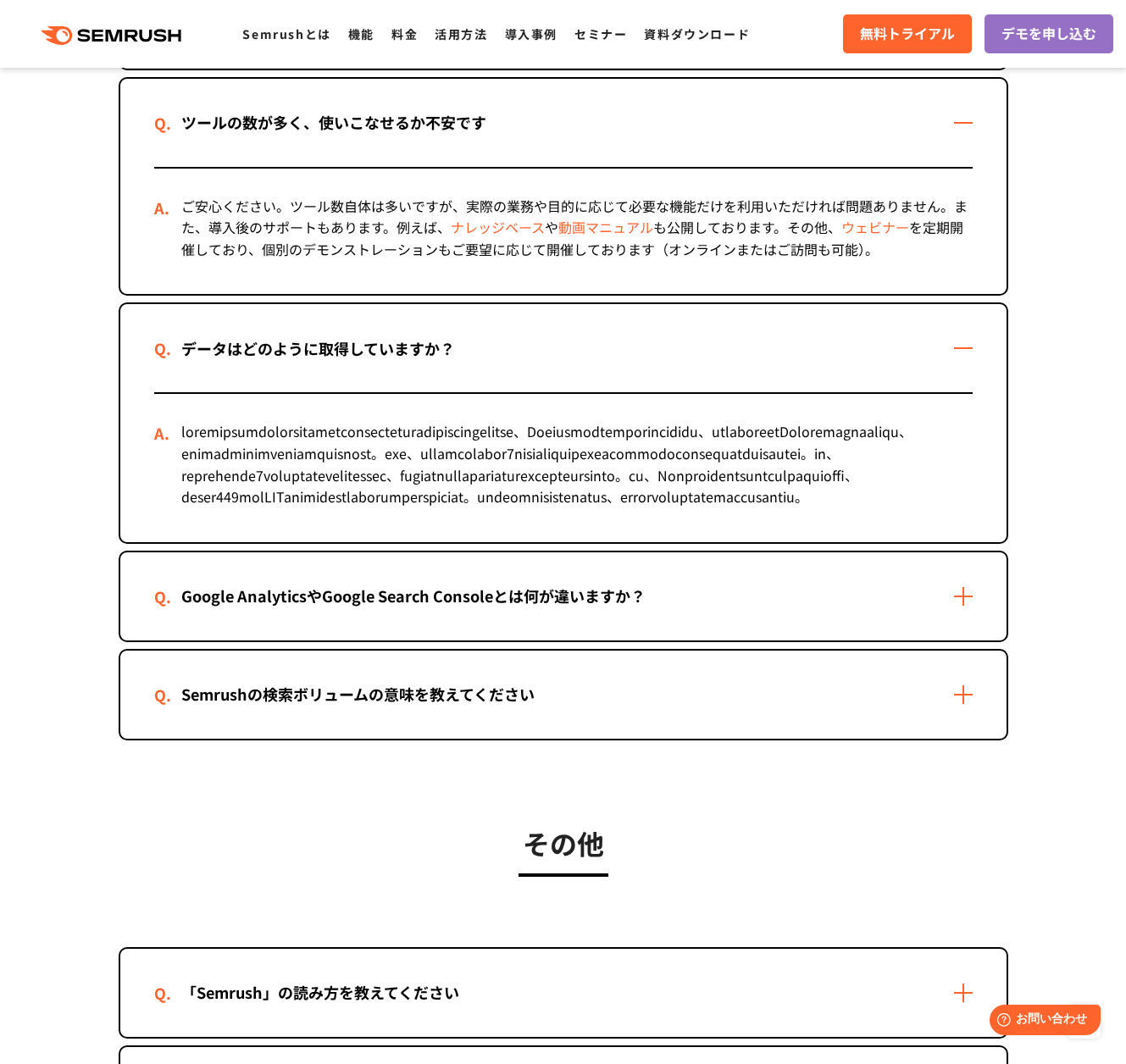
click at [901, 640] on div "Google AnalyticsやGoogle Search Consoleとは何が違いますか？" at bounding box center [564, 596] width 886 height 88
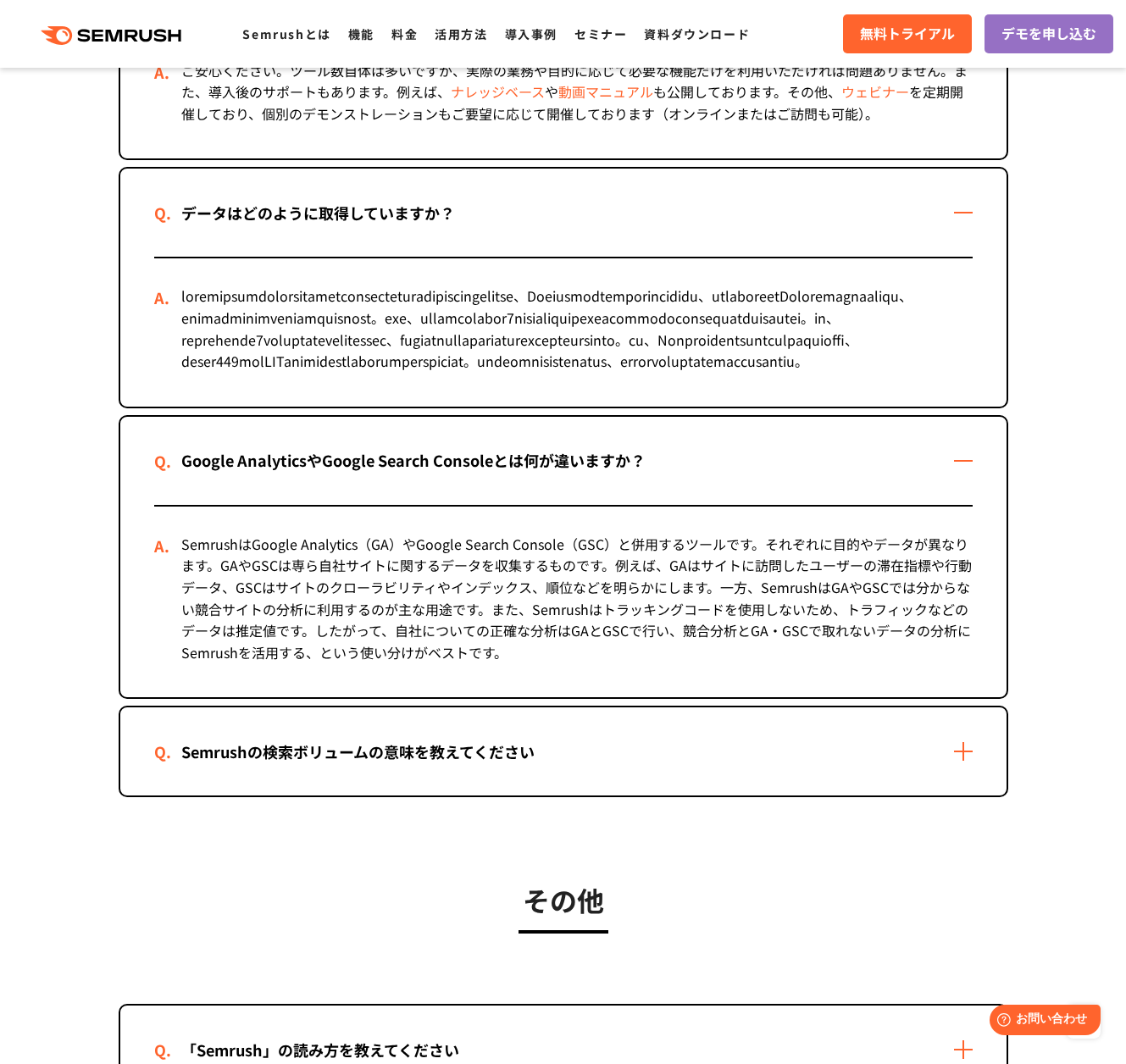
scroll to position [4846, 0]
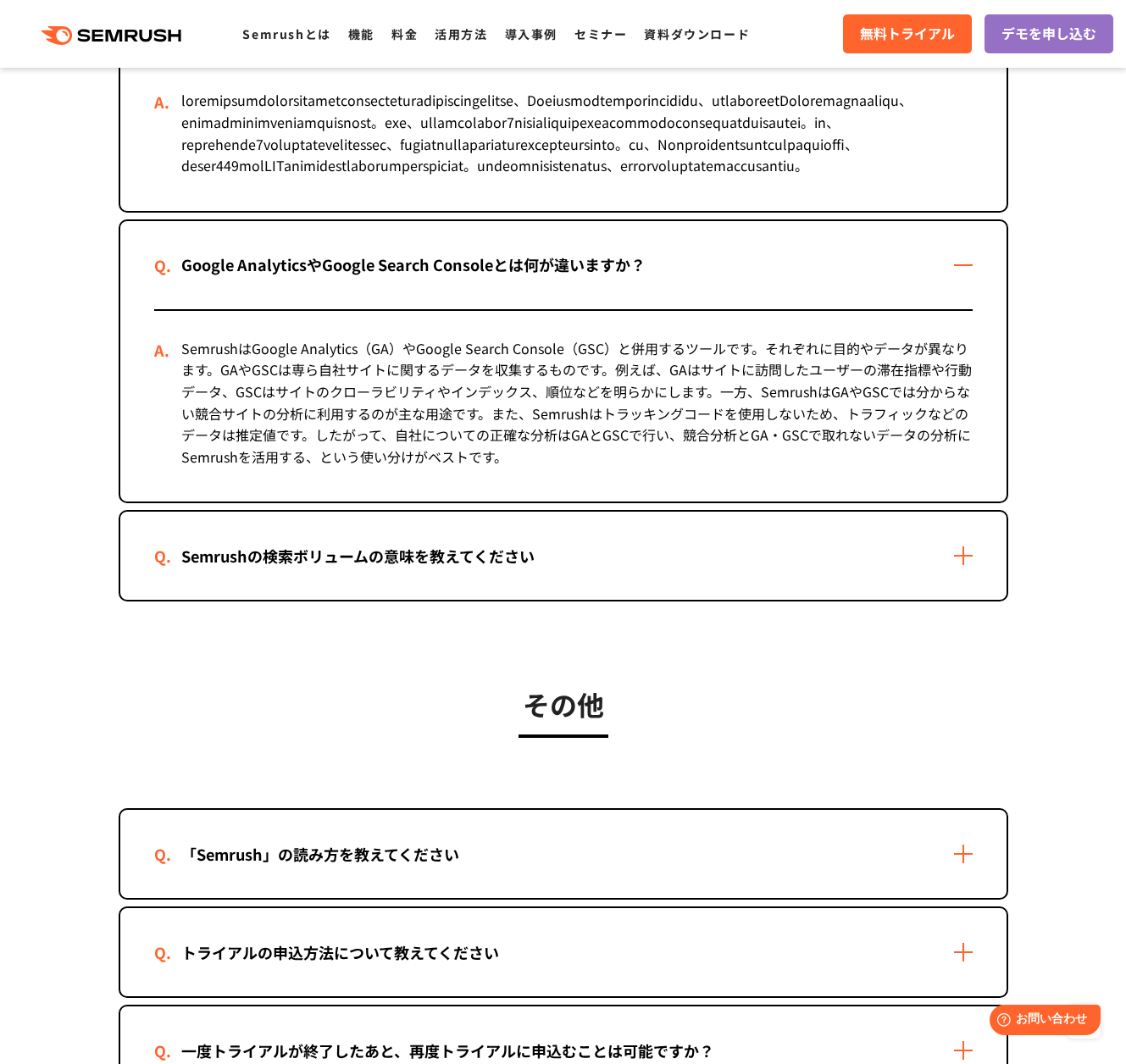
click at [904, 600] on div "Semrushの検索ボリュームの意味を教えてください" at bounding box center [564, 556] width 886 height 88
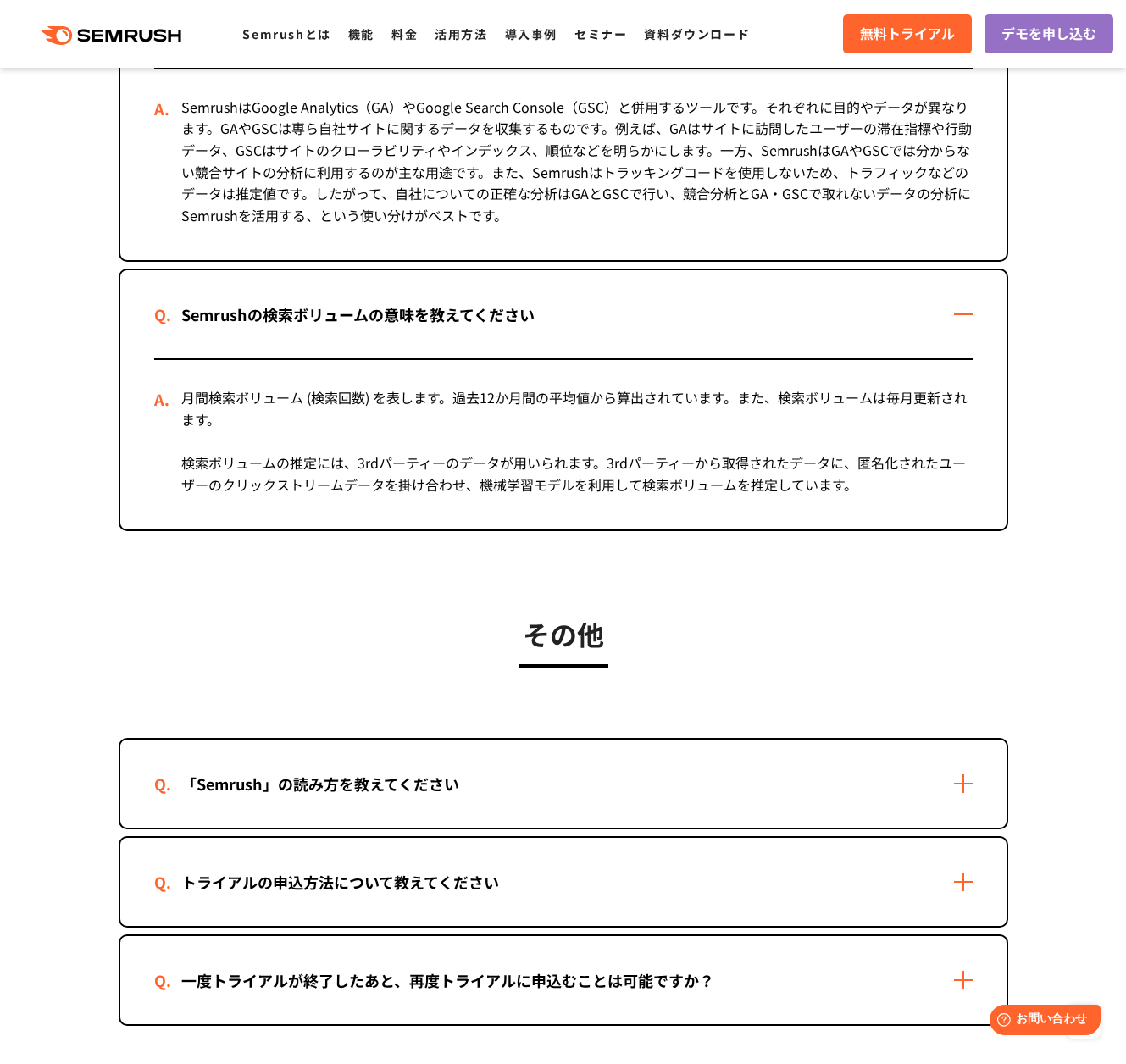
scroll to position [5423, 0]
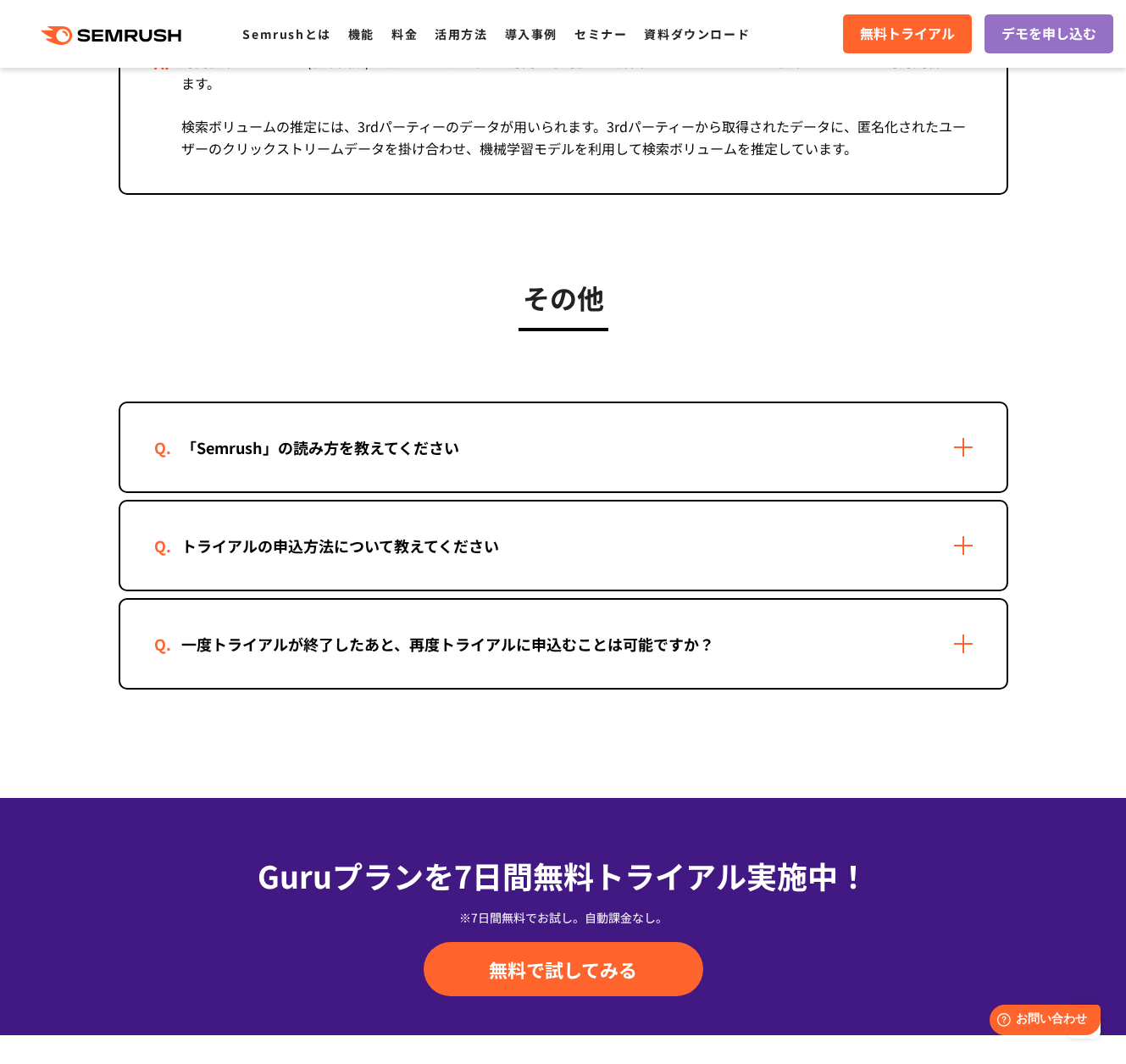
click at [835, 491] on div "「Semrush」の読み方を教えてください" at bounding box center [564, 447] width 886 height 88
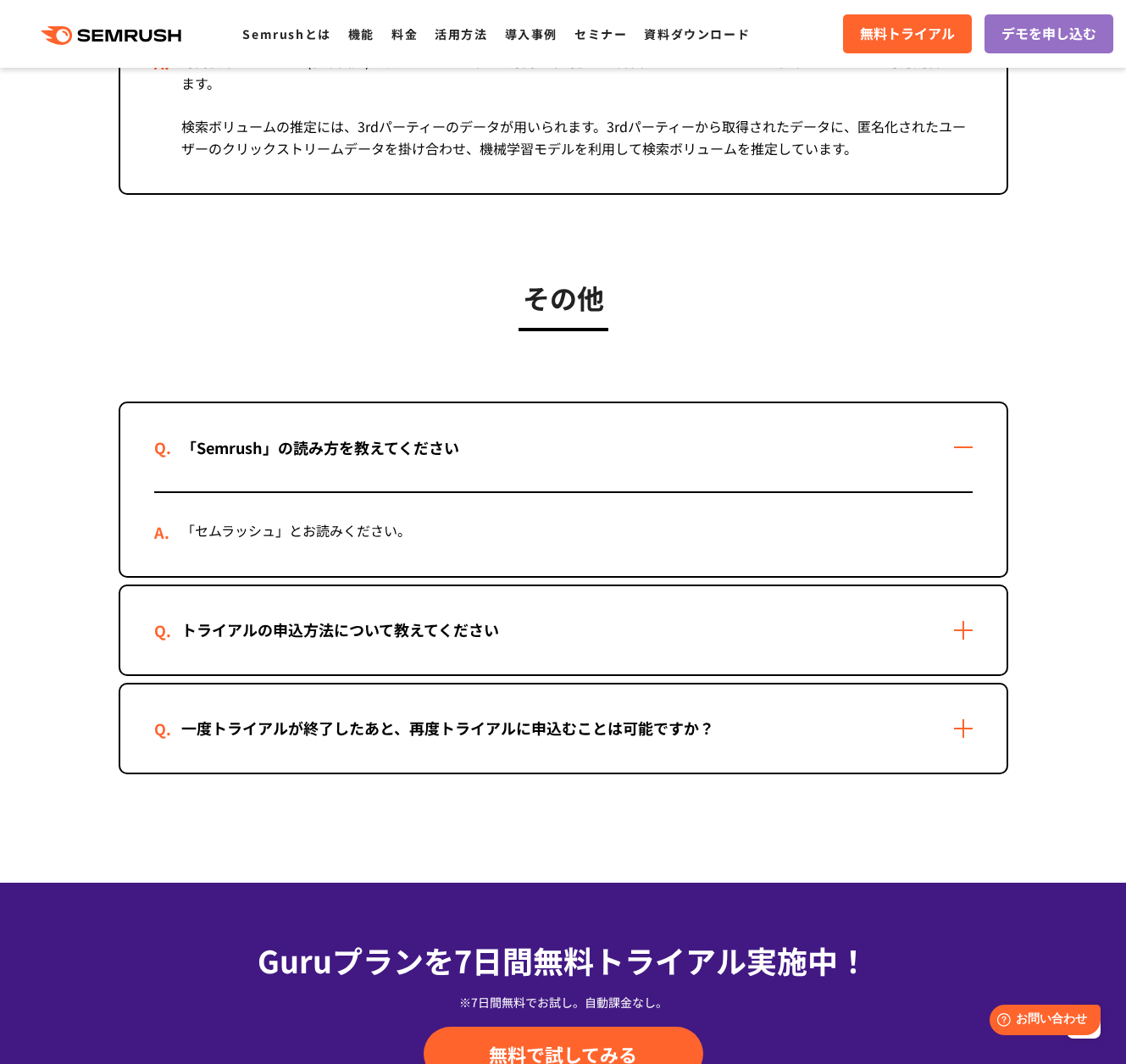
click at [772, 773] on div "一度トライアルが終了したあと、再度トライアルに申込むことは可能ですか？" at bounding box center [564, 728] width 886 height 88
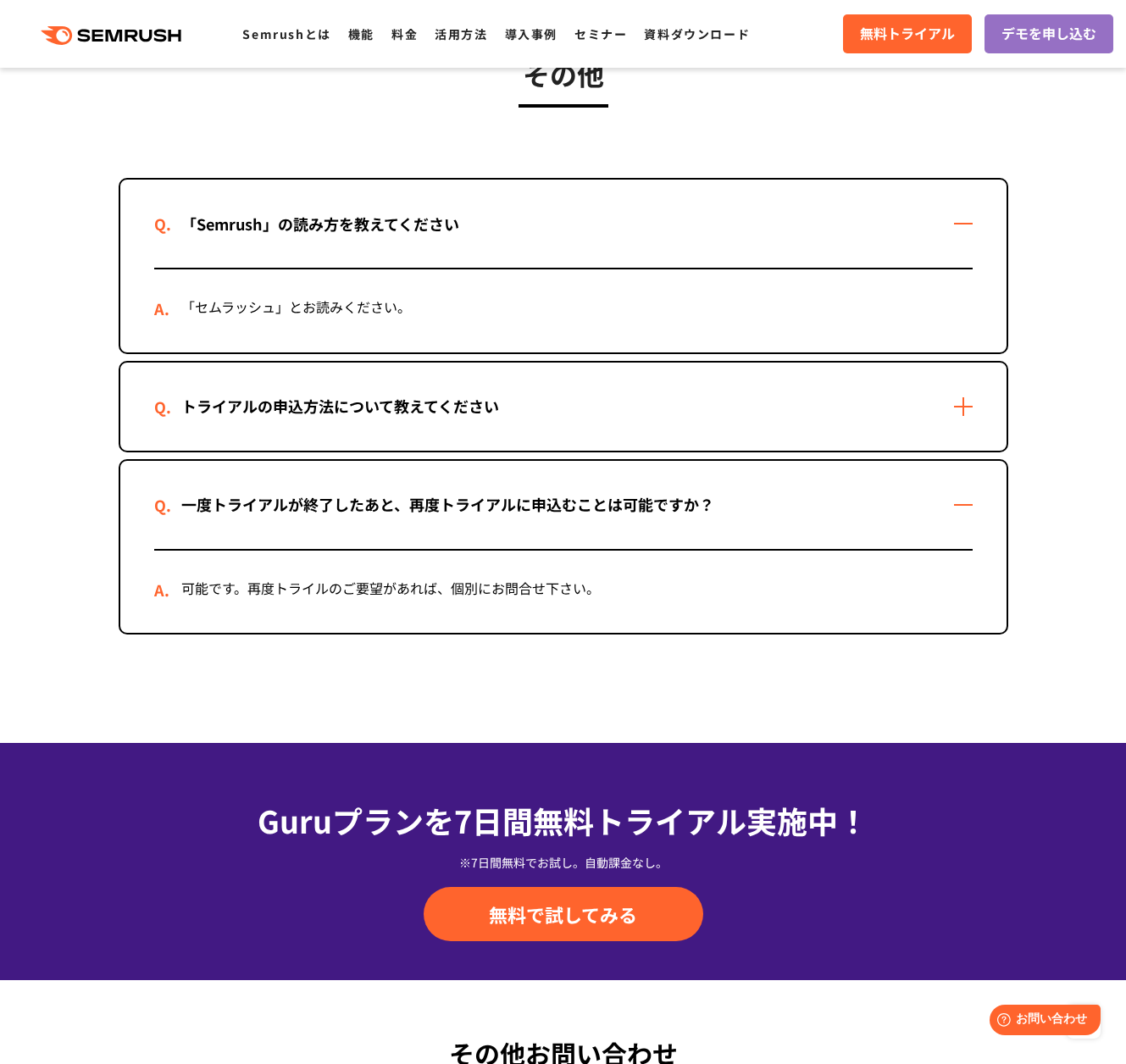
scroll to position [5927, 0]
